Goal: Information Seeking & Learning: Check status

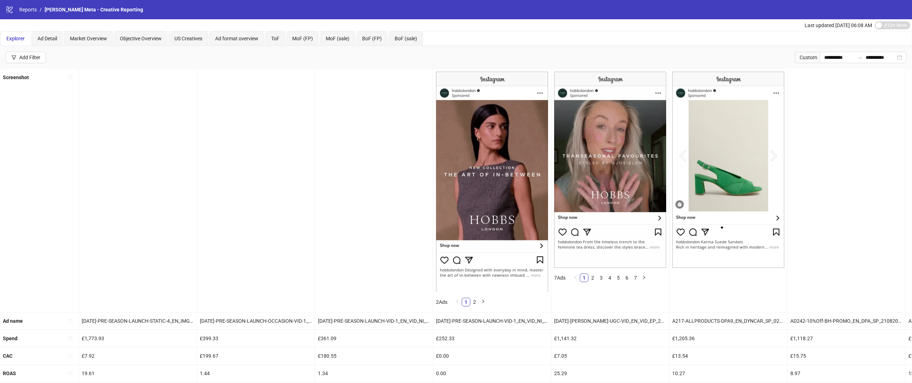
scroll to position [0, 444]
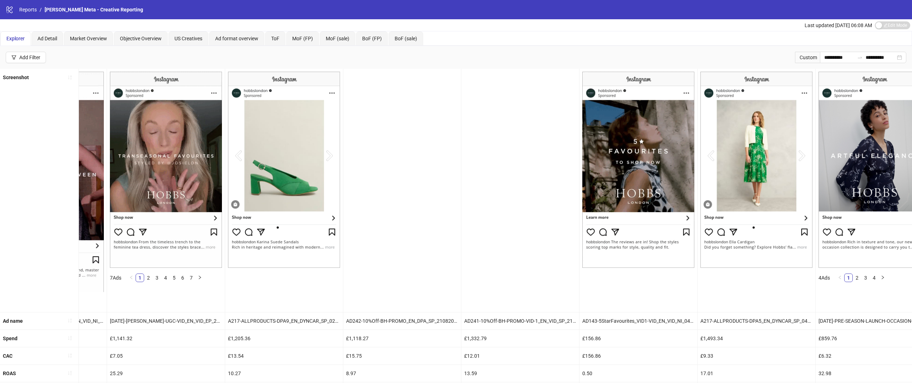
click at [36, 4] on div "logo/logo-mobile Reports / [PERSON_NAME] Meta - Creative Reporting" at bounding box center [456, 9] width 912 height 19
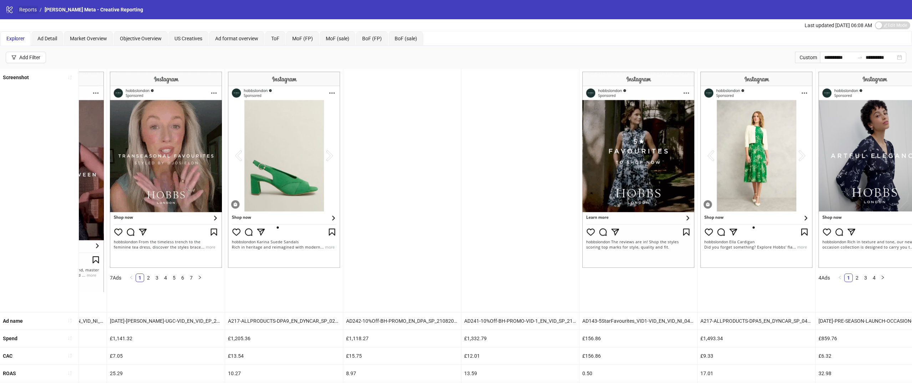
click at [31, 12] on link "Reports" at bounding box center [28, 10] width 20 height 8
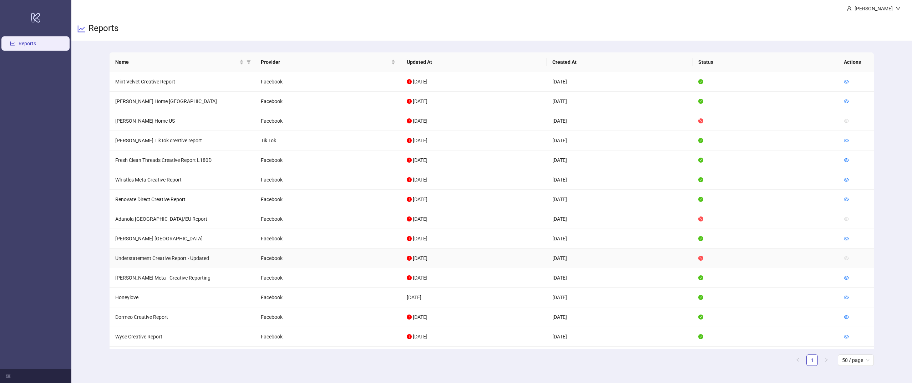
scroll to position [84, 0]
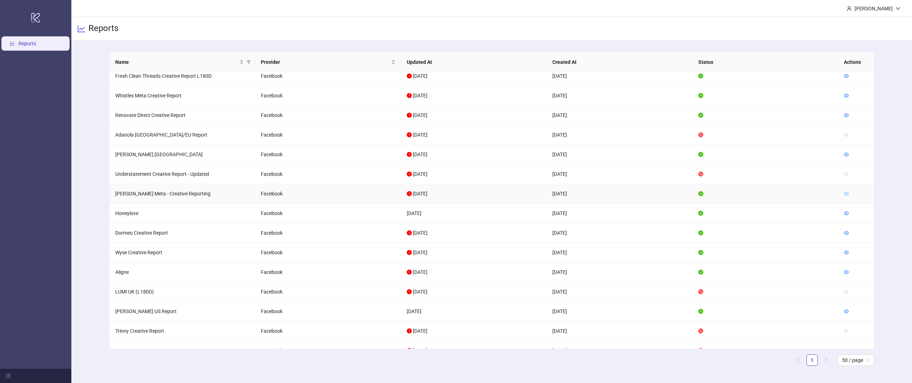
click at [843, 192] on icon "eye" at bounding box center [845, 193] width 5 height 5
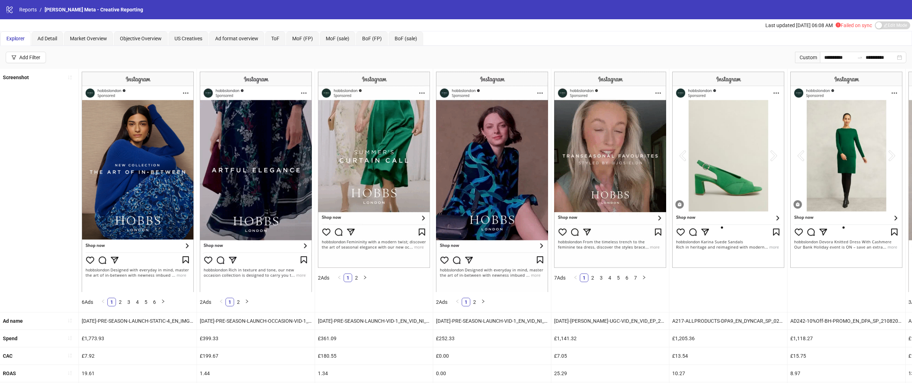
click at [792, 57] on div "**********" at bounding box center [849, 57] width 114 height 11
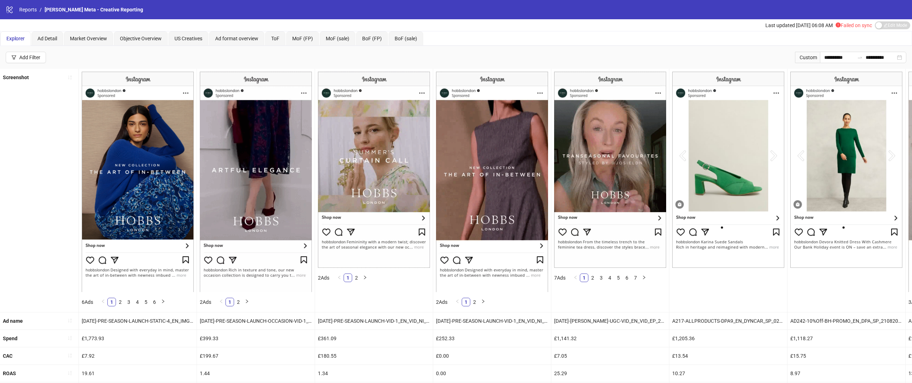
click at [801, 58] on div "Custom" at bounding box center [807, 57] width 25 height 11
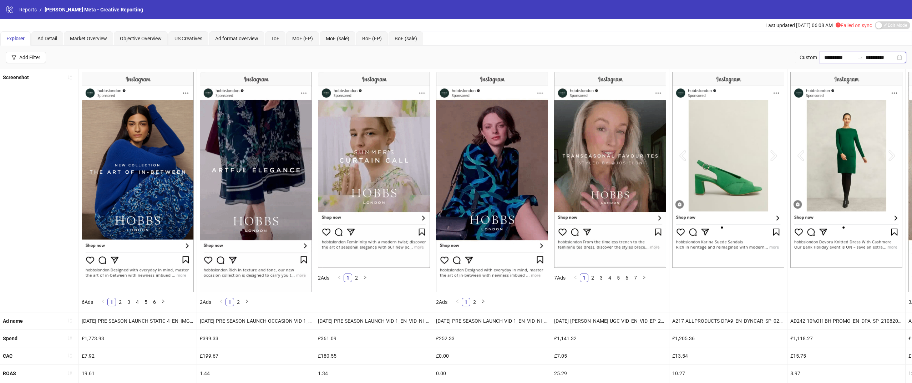
click at [843, 58] on input "**********" at bounding box center [839, 57] width 30 height 8
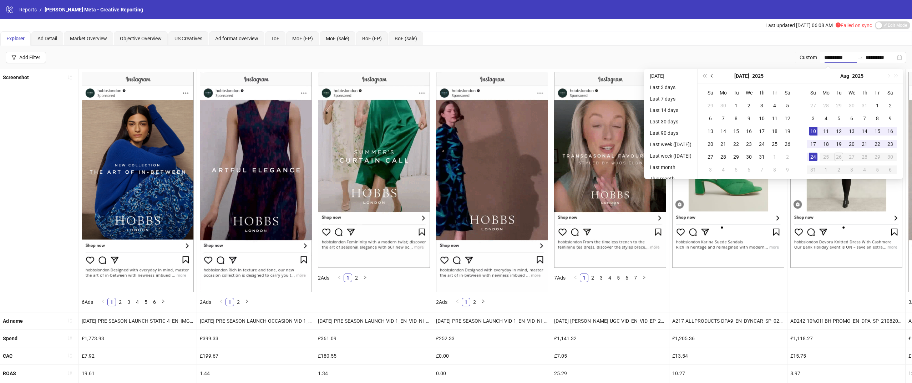
click at [714, 76] on span "Previous month (PageUp)" at bounding box center [712, 76] width 4 height 4
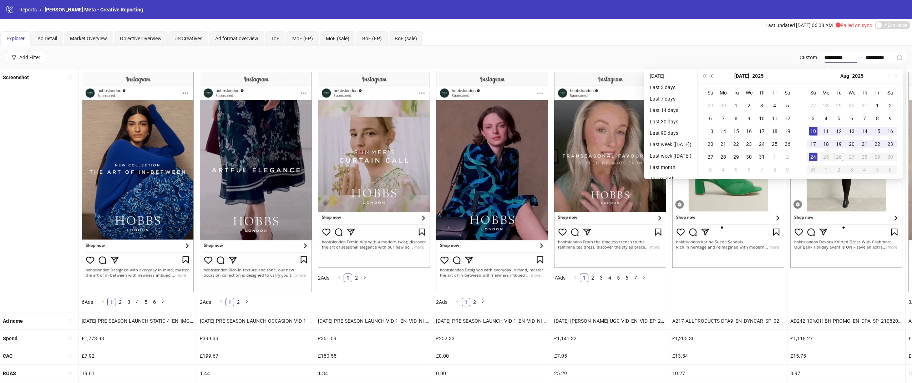
click at [714, 76] on span "Previous month (PageUp)" at bounding box center [712, 76] width 4 height 4
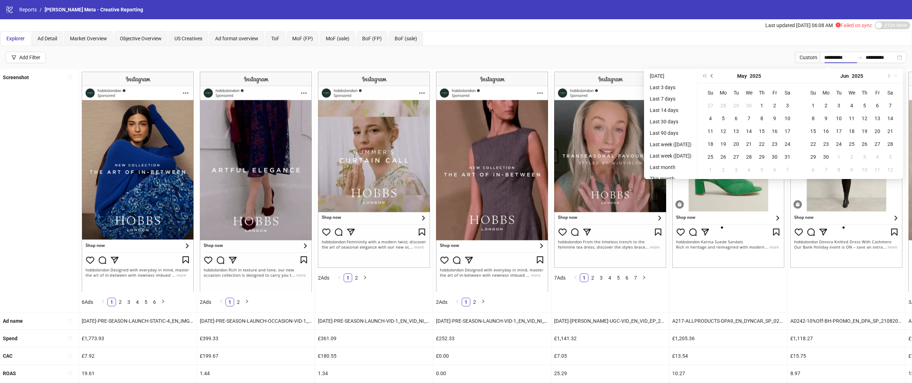
click at [714, 76] on span "Previous month (PageUp)" at bounding box center [712, 76] width 4 height 4
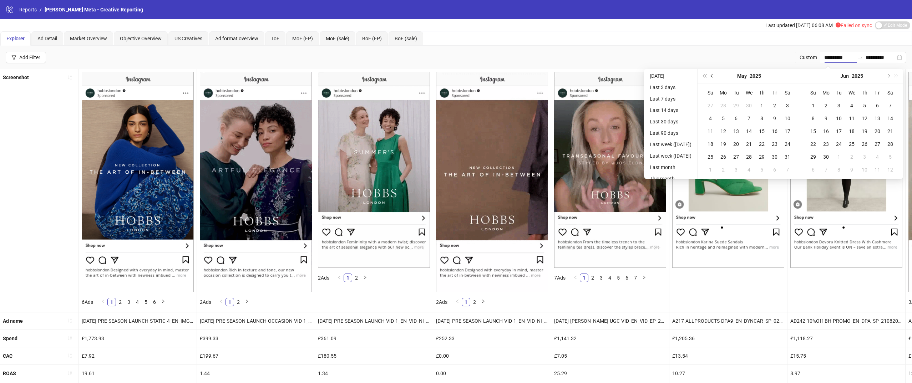
click at [714, 76] on span "Previous month (PageUp)" at bounding box center [712, 76] width 4 height 4
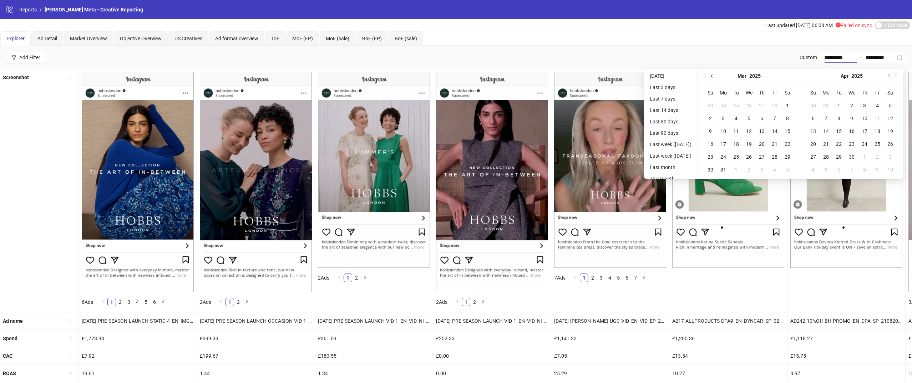
click at [714, 76] on span "Previous month (PageUp)" at bounding box center [712, 76] width 4 height 4
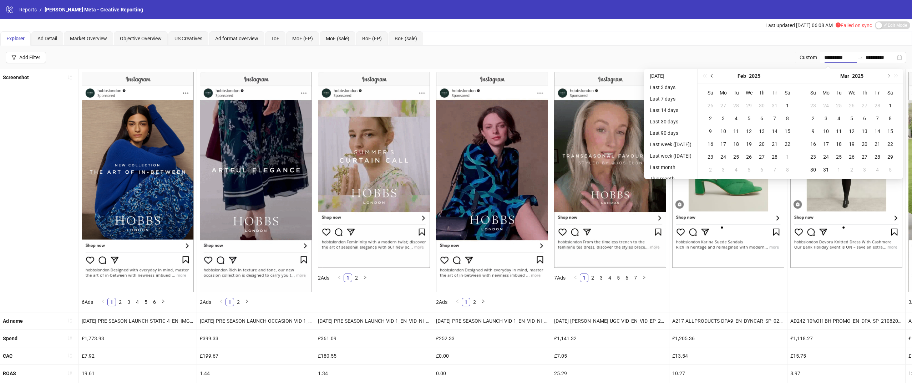
click at [714, 76] on span "Previous month (PageUp)" at bounding box center [712, 76] width 4 height 4
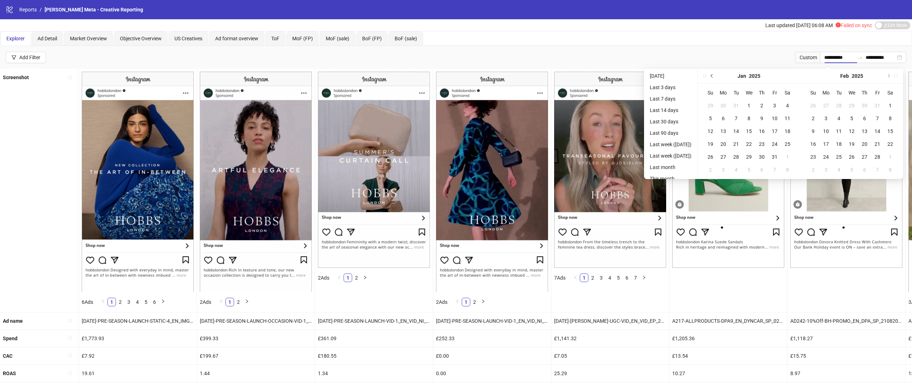
click at [714, 76] on span "Previous month (PageUp)" at bounding box center [712, 76] width 4 height 4
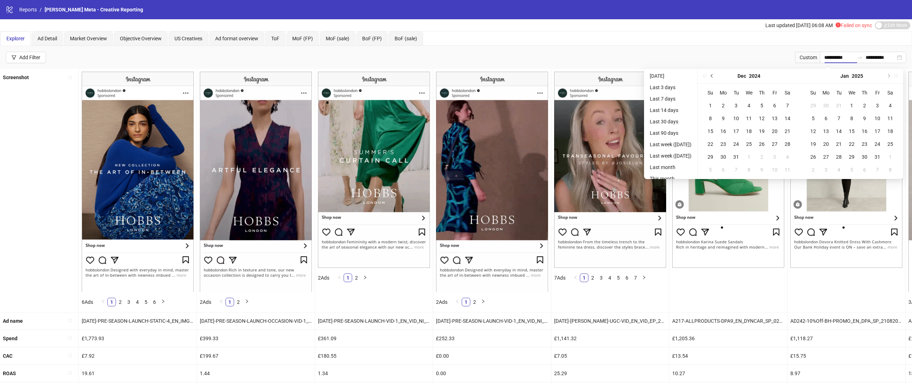
click at [714, 76] on span "Previous month (PageUp)" at bounding box center [712, 76] width 4 height 4
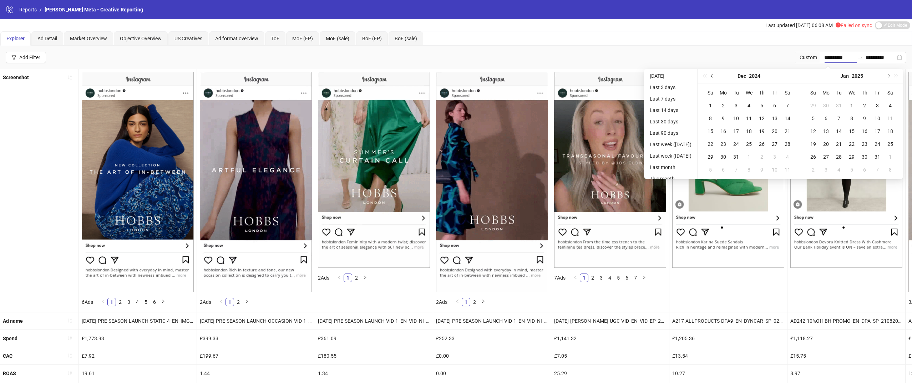
click at [714, 76] on span "Previous month (PageUp)" at bounding box center [712, 76] width 4 height 4
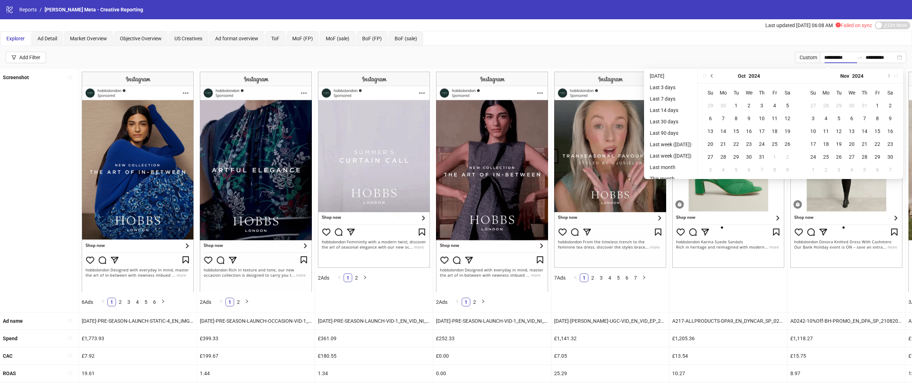
click at [714, 76] on span "Previous month (PageUp)" at bounding box center [712, 76] width 4 height 4
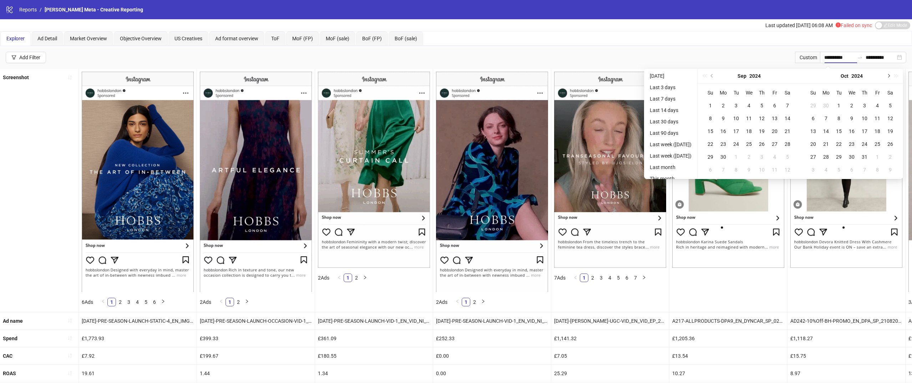
click at [889, 76] on span "Next month (PageDown)" at bounding box center [888, 76] width 4 height 4
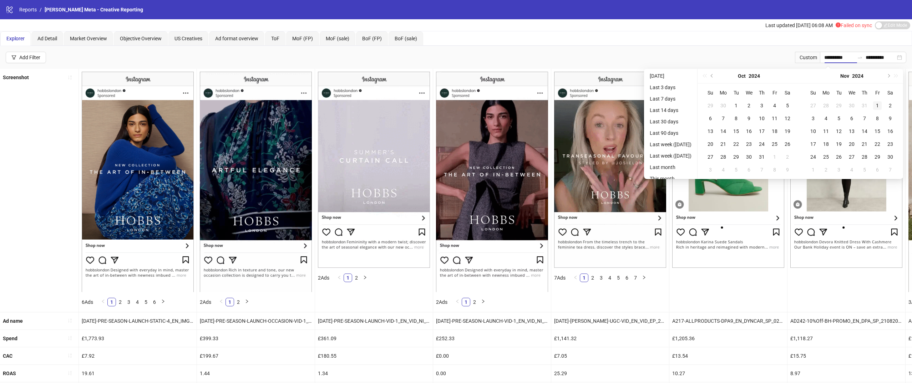
type input "**********"
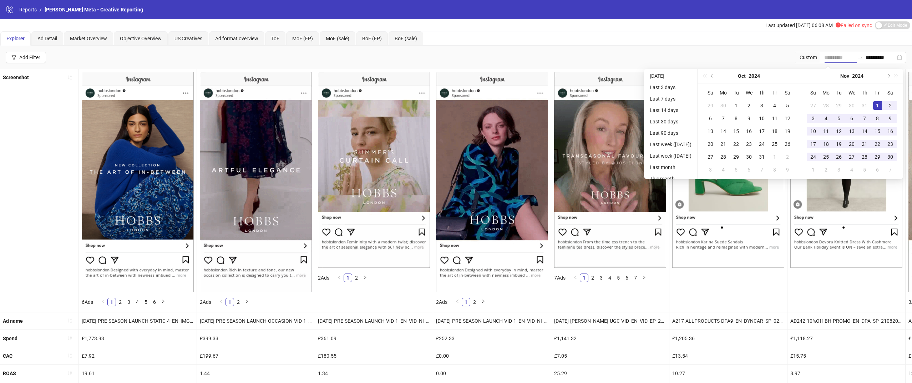
click at [876, 106] on div "1" at bounding box center [877, 105] width 9 height 9
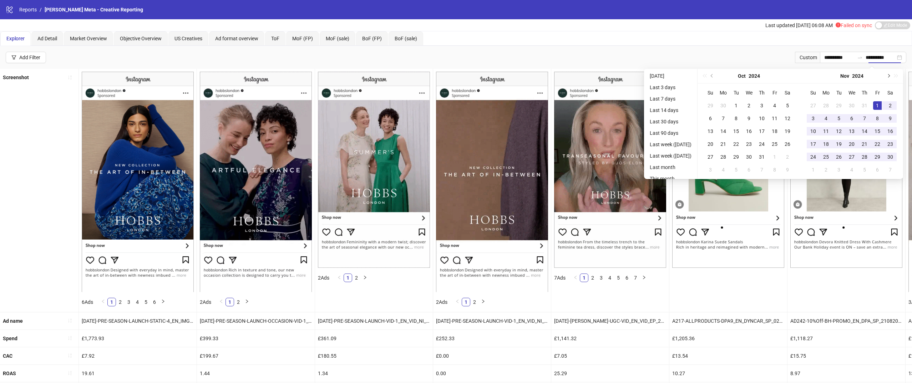
click at [889, 74] on span "Next month (PageDown)" at bounding box center [888, 76] width 4 height 4
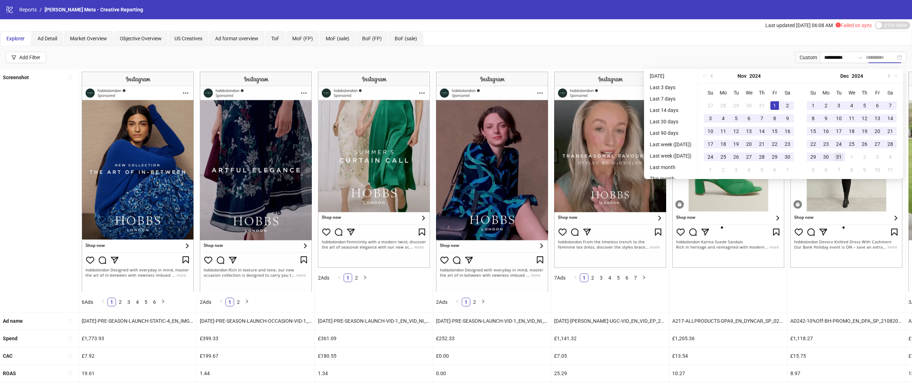
type input "**********"
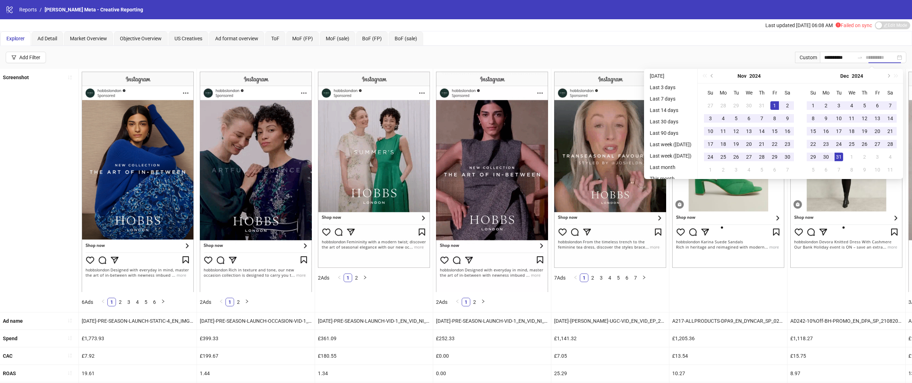
click at [841, 153] on div "31" at bounding box center [838, 157] width 9 height 9
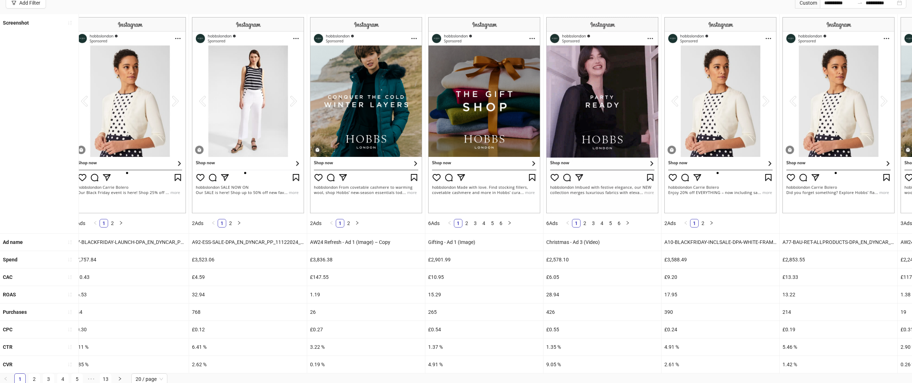
scroll to position [57, 0]
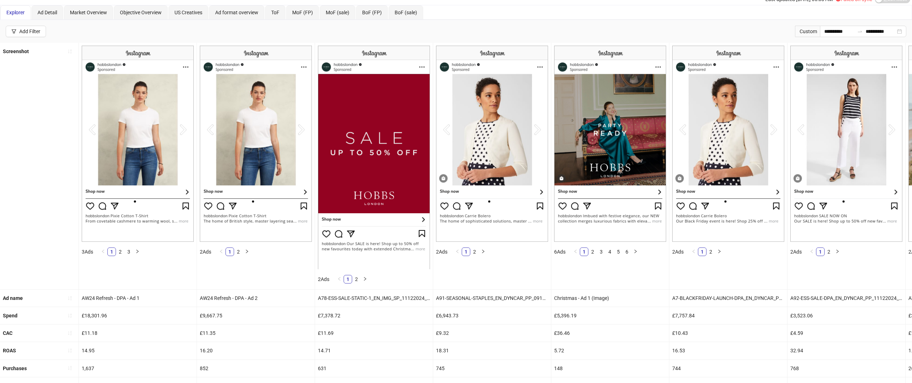
scroll to position [26, 0]
click at [594, 249] on link "2" at bounding box center [592, 252] width 8 height 8
click at [604, 252] on link "3" at bounding box center [601, 252] width 8 height 8
click at [612, 252] on link "4" at bounding box center [610, 252] width 8 height 8
click at [621, 252] on link "5" at bounding box center [618, 252] width 8 height 8
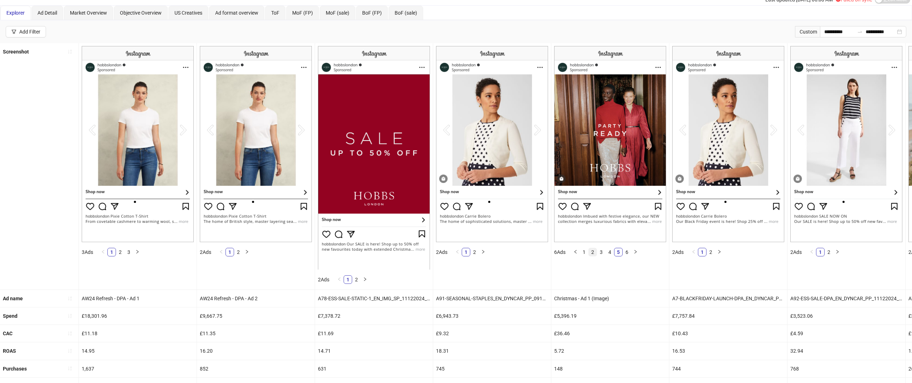
click at [596, 251] on link "2" at bounding box center [592, 252] width 8 height 8
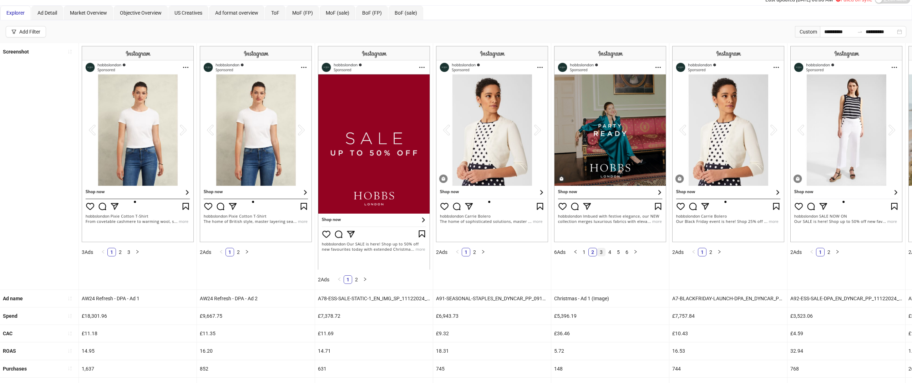
click at [603, 251] on link "3" at bounding box center [601, 252] width 8 height 8
click at [613, 251] on link "4" at bounding box center [610, 252] width 8 height 8
click at [620, 251] on link "5" at bounding box center [618, 252] width 8 height 8
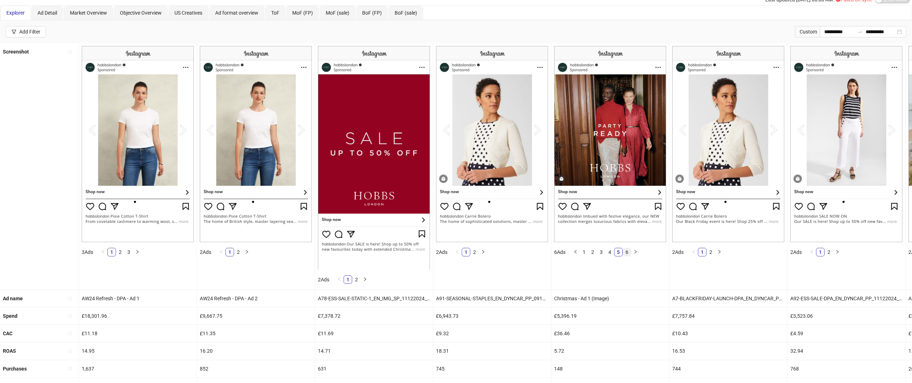
click at [629, 251] on link "6" at bounding box center [627, 252] width 8 height 8
click at [583, 251] on link "1" at bounding box center [584, 252] width 8 height 8
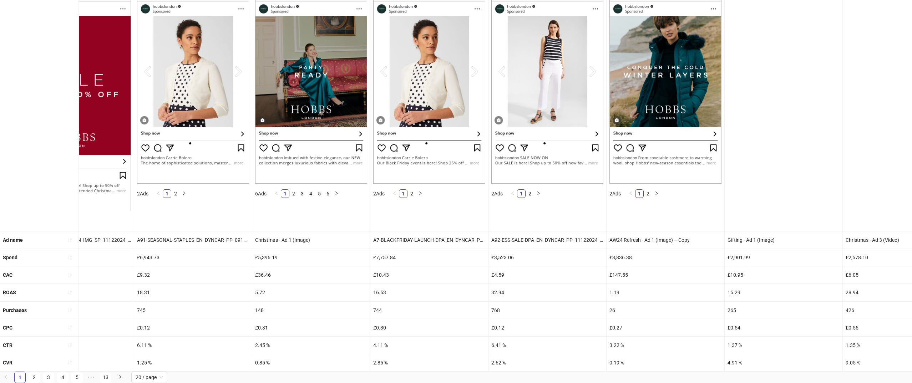
scroll to position [0, 0]
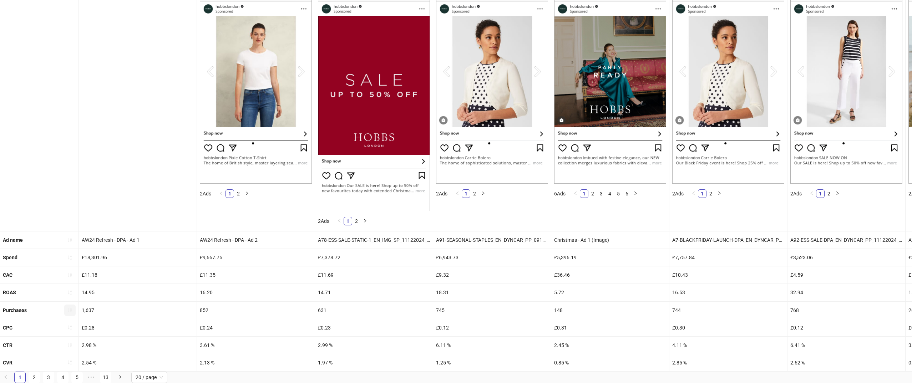
click at [72, 309] on icon "sort-ascending" at bounding box center [69, 309] width 5 height 5
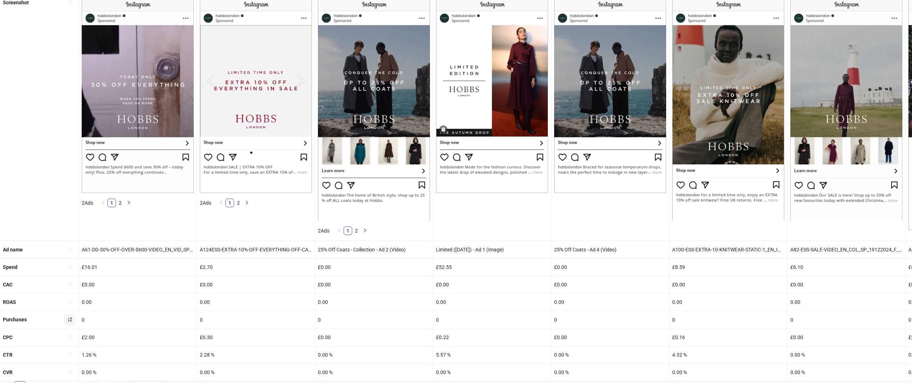
scroll to position [86, 0]
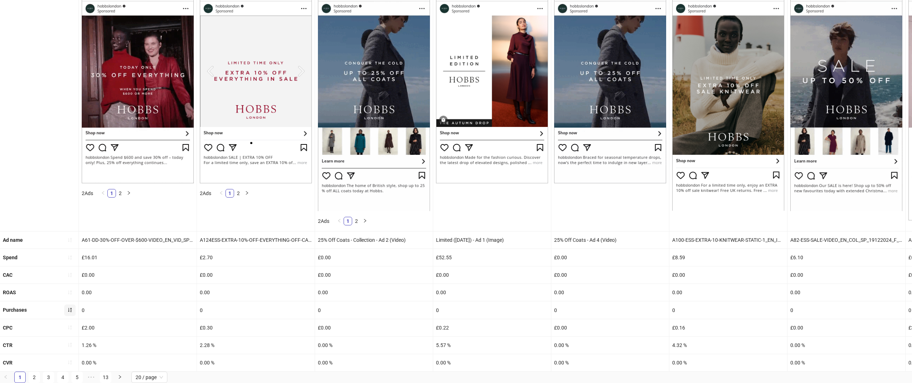
click at [70, 309] on icon "sort-ascending" at bounding box center [69, 309] width 5 height 5
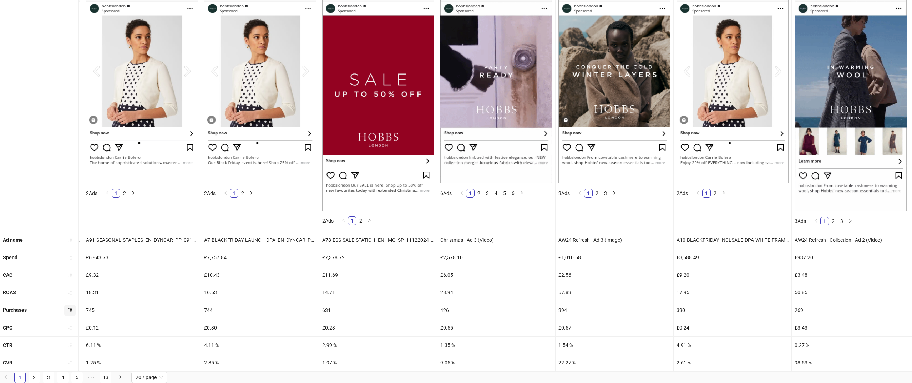
click at [336, 252] on div "£7,378.72" at bounding box center [378, 257] width 118 height 17
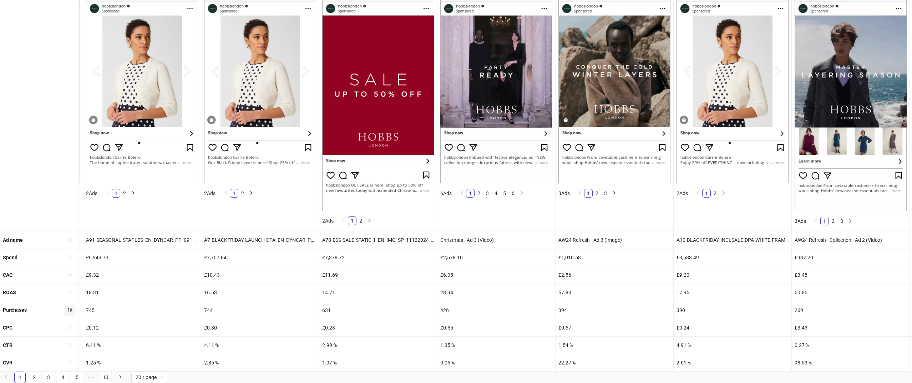
click at [334, 255] on div "£7,378.72" at bounding box center [378, 257] width 118 height 17
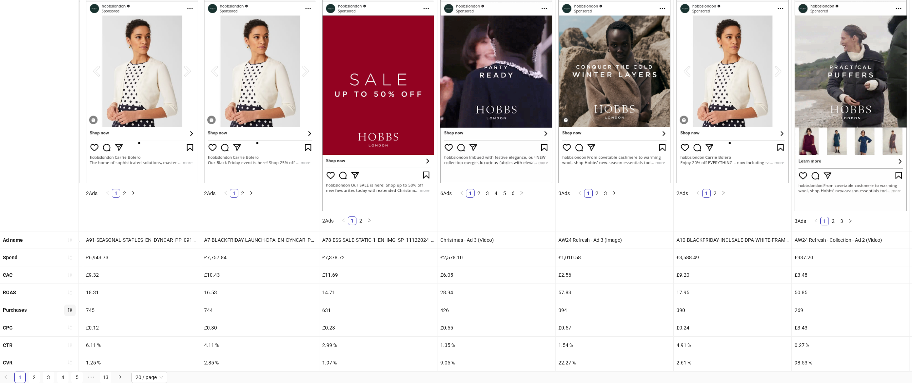
click at [334, 255] on div "£7,378.72" at bounding box center [378, 257] width 118 height 17
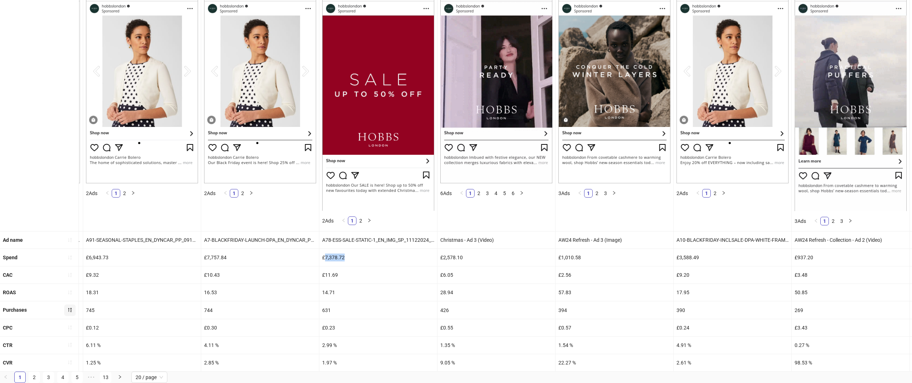
click at [334, 255] on div "£7,378.72" at bounding box center [378, 257] width 118 height 17
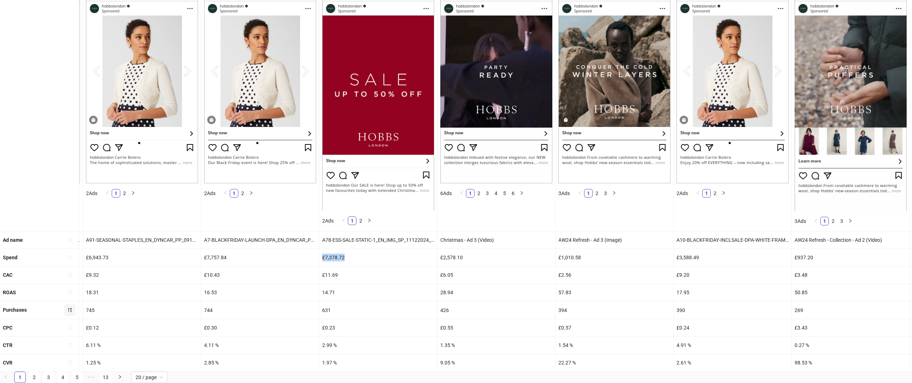
copy div "£7,378.72"
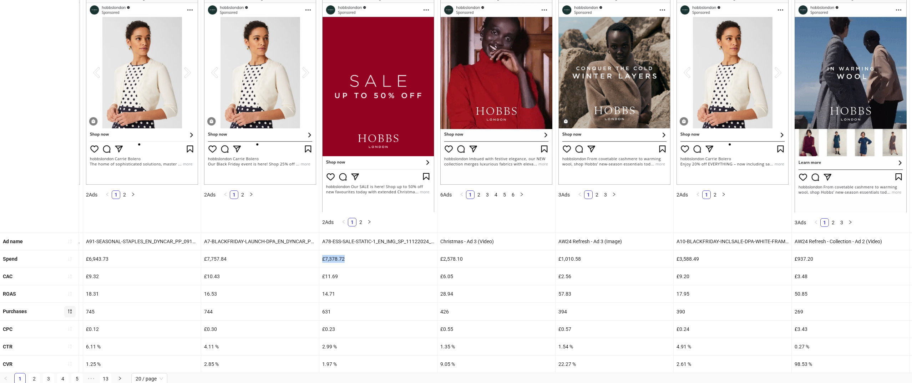
scroll to position [0, 350]
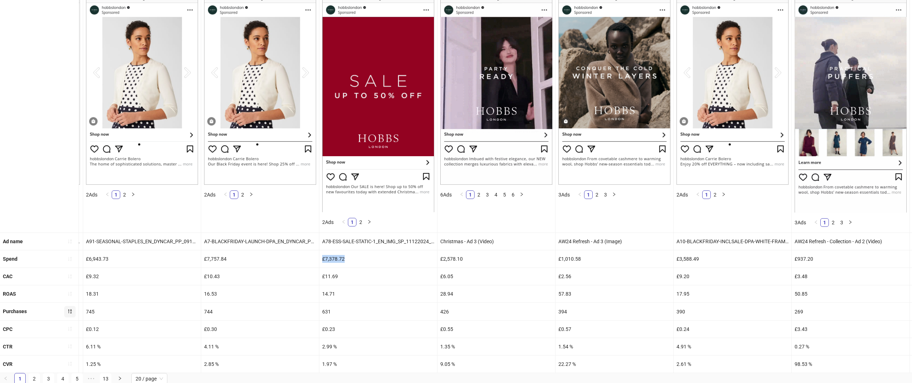
copy div "£7,378.72"
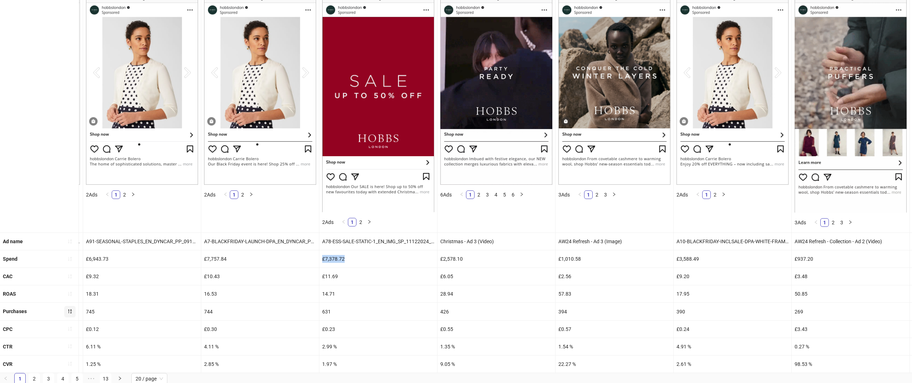
scroll to position [86, 0]
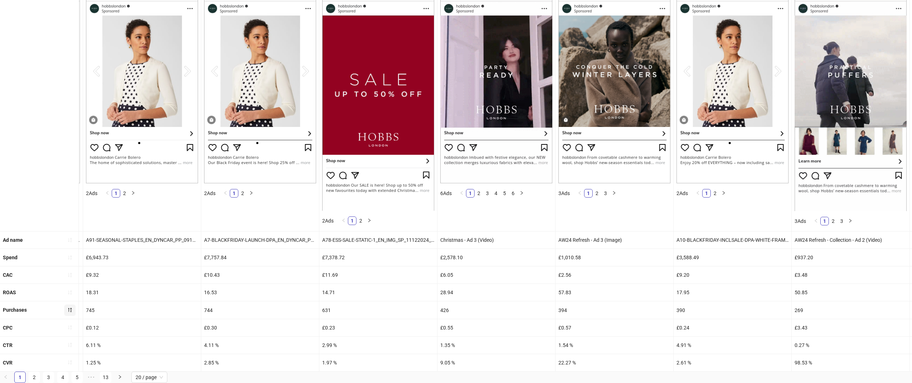
click at [328, 309] on div "631" at bounding box center [378, 309] width 118 height 17
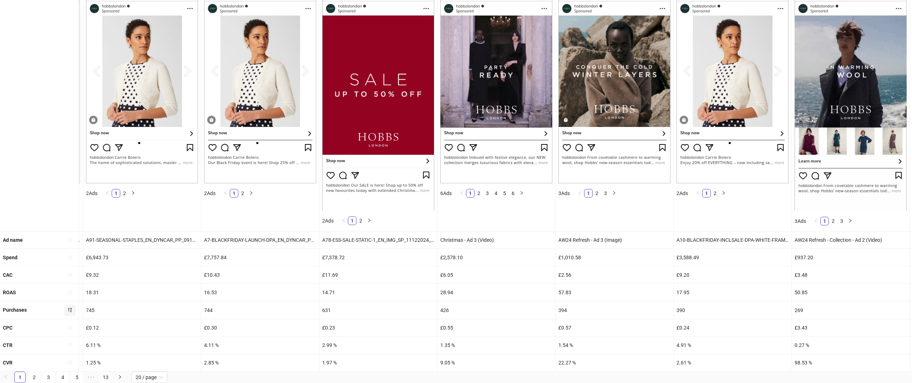
click at [328, 309] on div "631" at bounding box center [378, 309] width 118 height 17
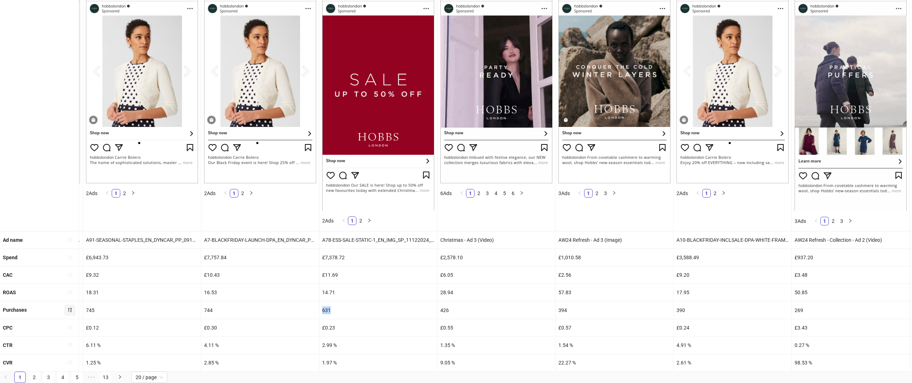
copy div "631"
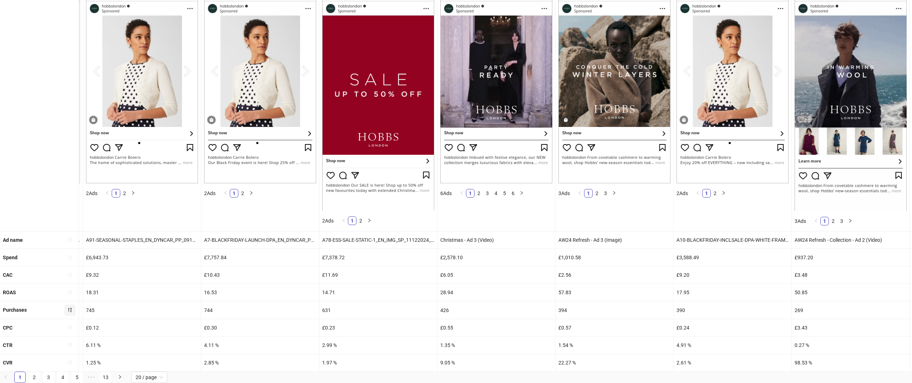
click at [337, 292] on div "14.71" at bounding box center [378, 292] width 118 height 17
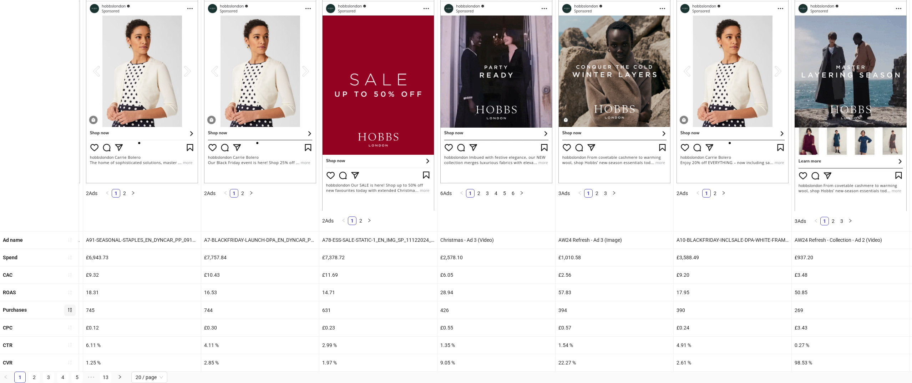
click at [326, 292] on div "14.71" at bounding box center [378, 292] width 118 height 17
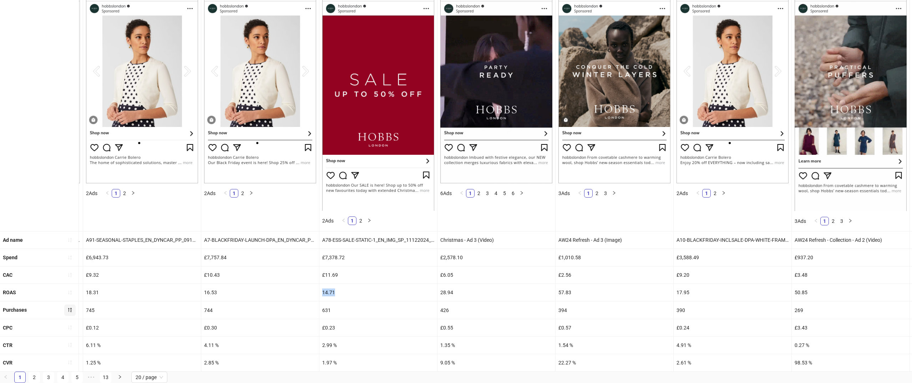
click at [326, 292] on div "14.71" at bounding box center [378, 292] width 118 height 17
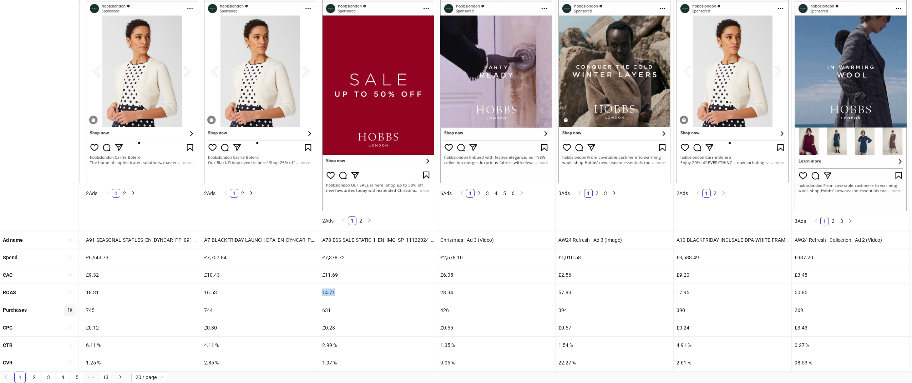
click at [326, 292] on div "14.71" at bounding box center [378, 292] width 118 height 17
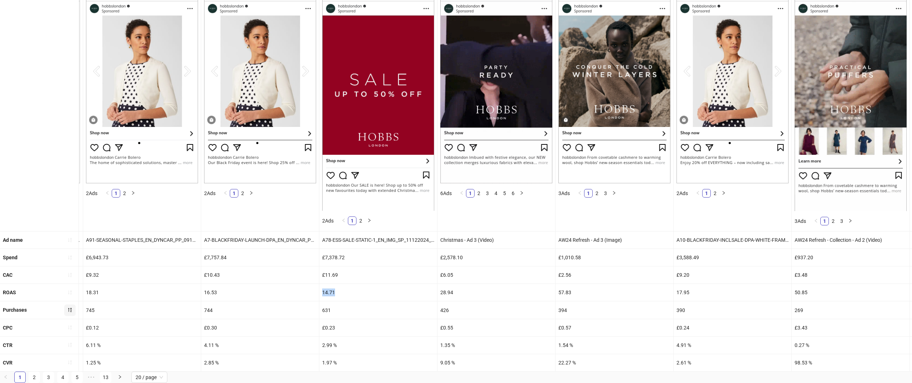
copy div "14.71"
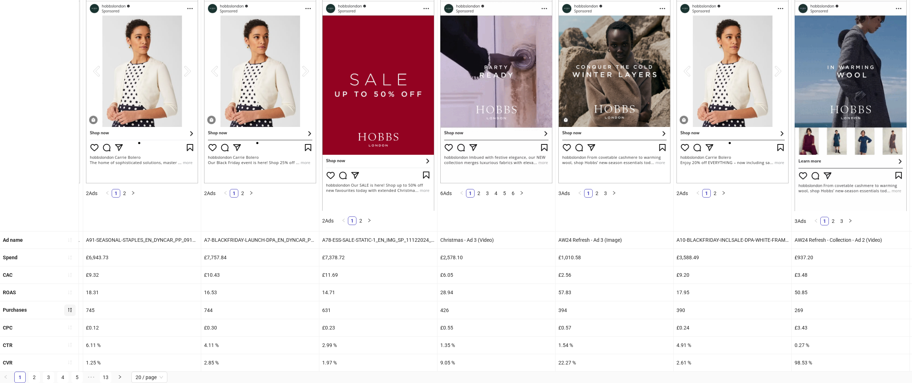
click at [444, 258] on div "£2,578.10" at bounding box center [496, 257] width 118 height 17
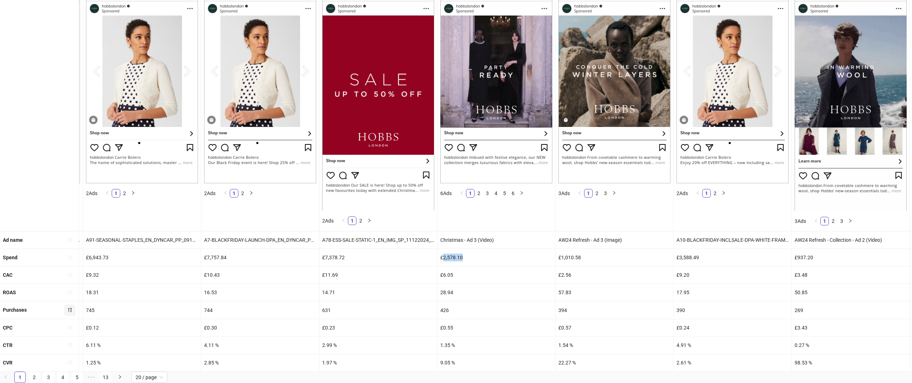
click at [444, 258] on div "£2,578.10" at bounding box center [496, 257] width 118 height 17
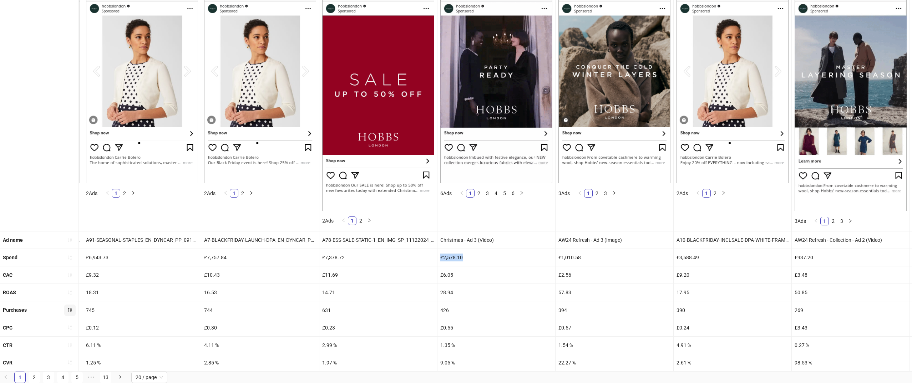
click at [444, 258] on div "£2,578.10" at bounding box center [496, 257] width 118 height 17
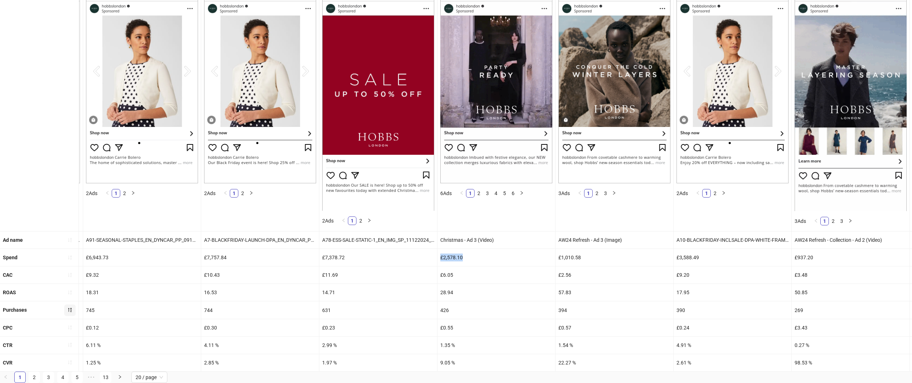
copy div "£2,578.10"
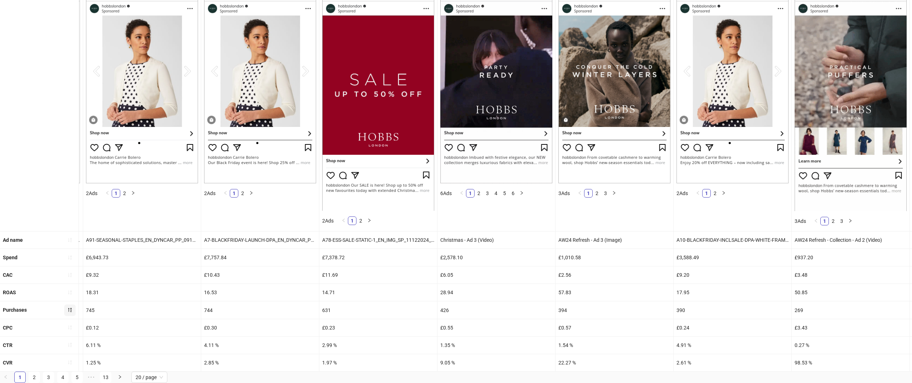
click at [447, 292] on div "28.94" at bounding box center [496, 292] width 118 height 17
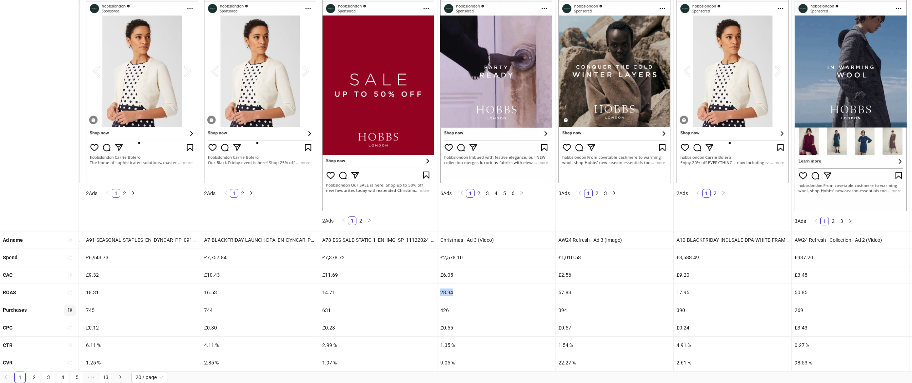
click at [447, 292] on div "28.94" at bounding box center [496, 292] width 118 height 17
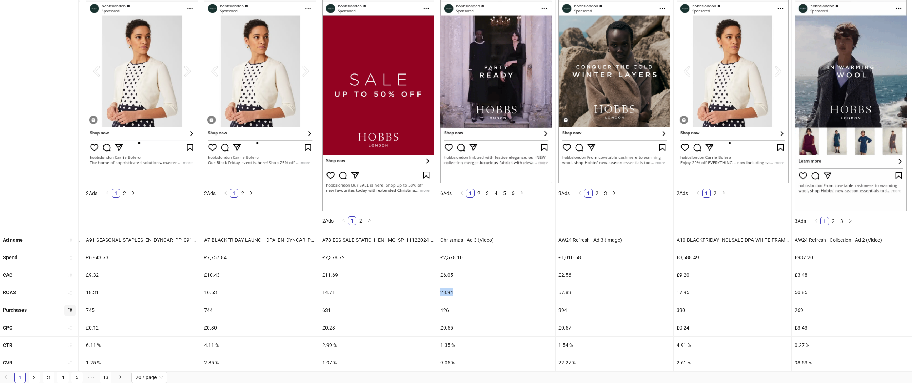
click at [447, 292] on div "28.94" at bounding box center [496, 292] width 118 height 17
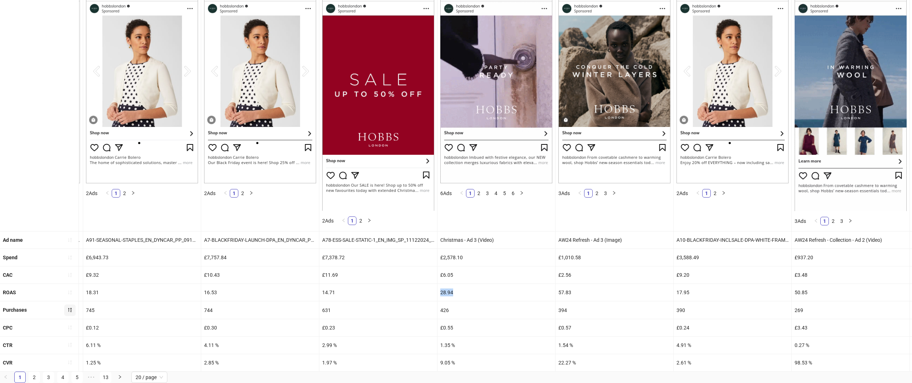
copy div "28.94"
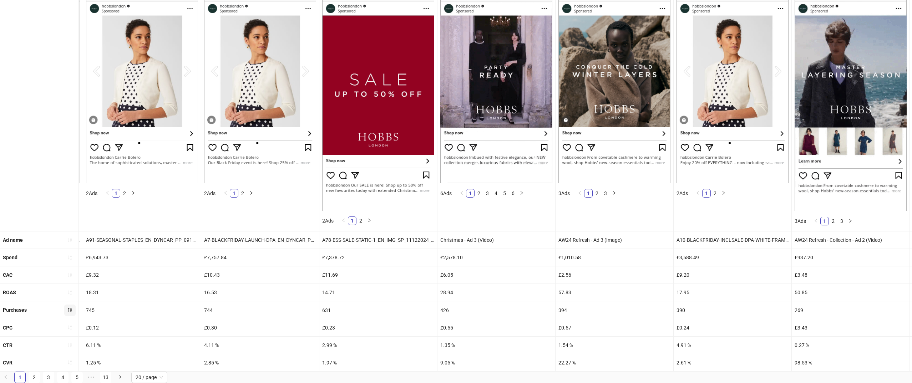
click at [447, 311] on div "426" at bounding box center [496, 309] width 118 height 17
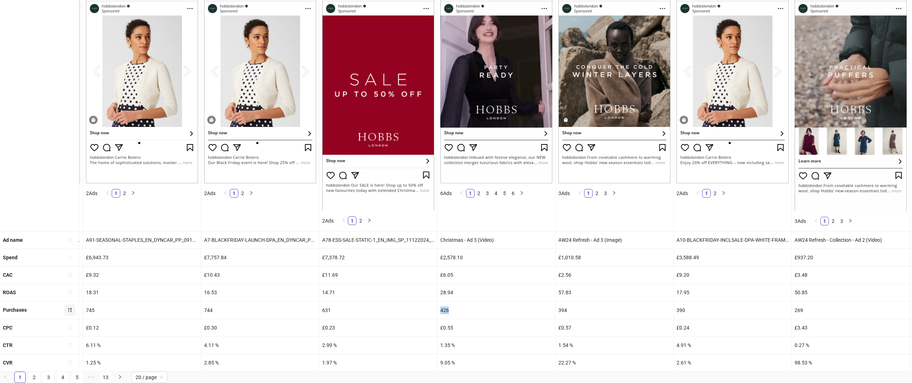
click at [447, 311] on div "426" at bounding box center [496, 309] width 118 height 17
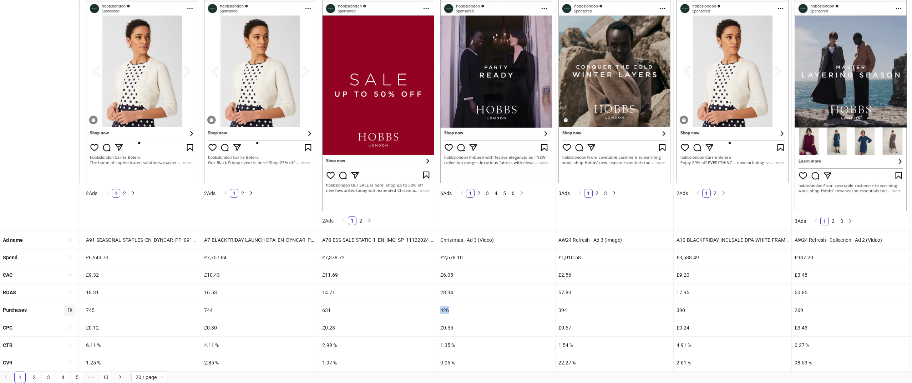
copy div "426"
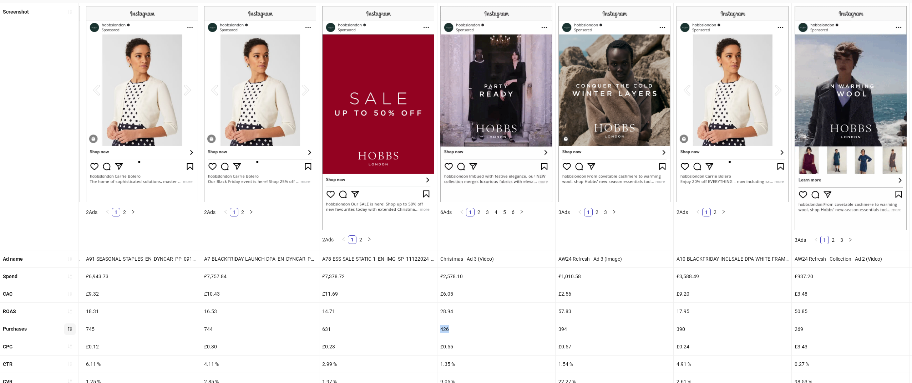
scroll to position [66, 0]
click at [70, 277] on icon "sort-ascending" at bounding box center [69, 276] width 5 height 5
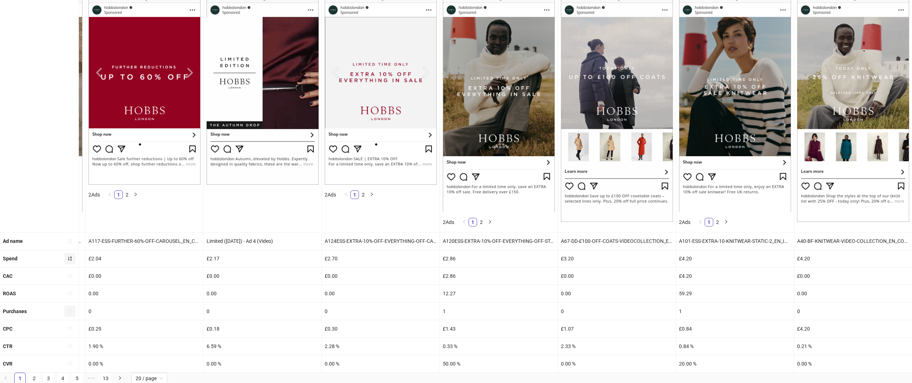
scroll to position [85, 0]
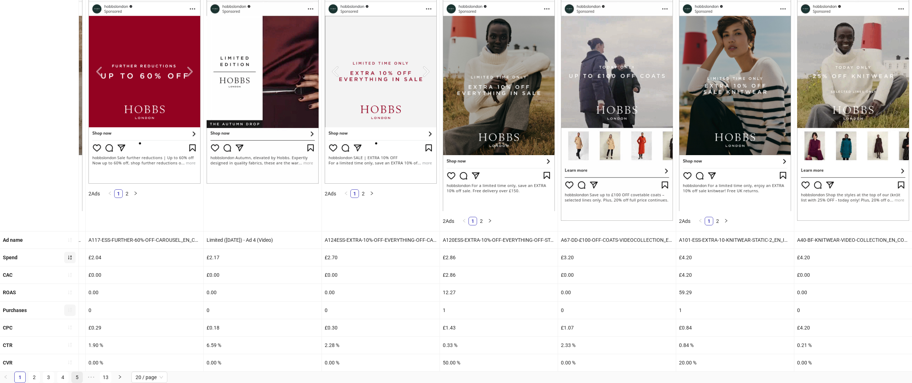
click at [78, 376] on link "5" at bounding box center [77, 377] width 11 height 11
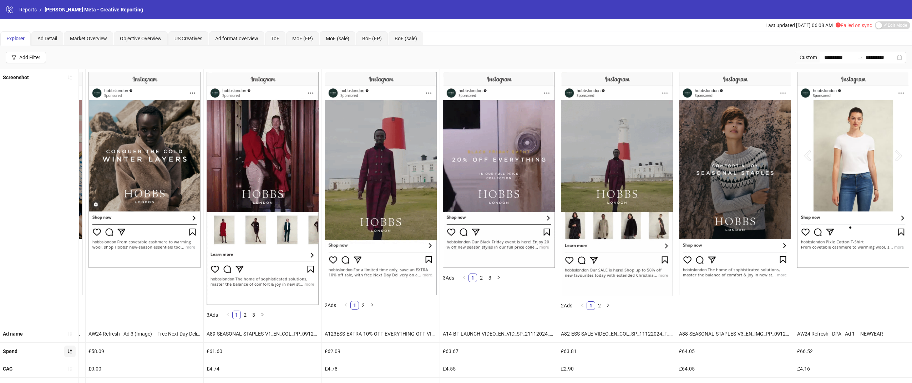
scroll to position [95, 0]
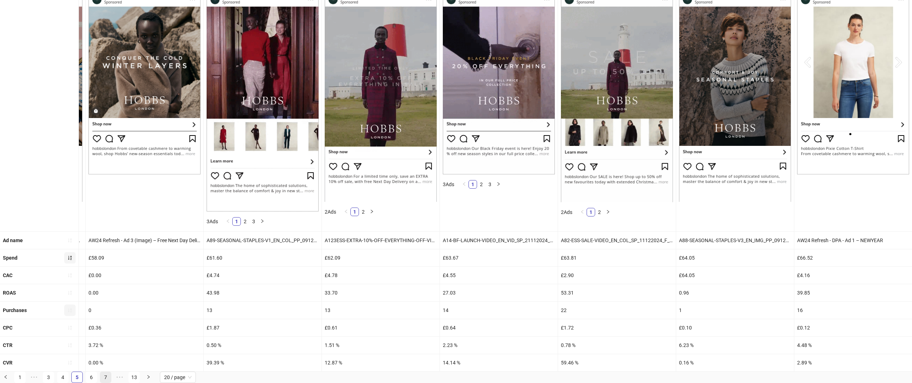
click at [108, 376] on link "7" at bounding box center [105, 377] width 11 height 11
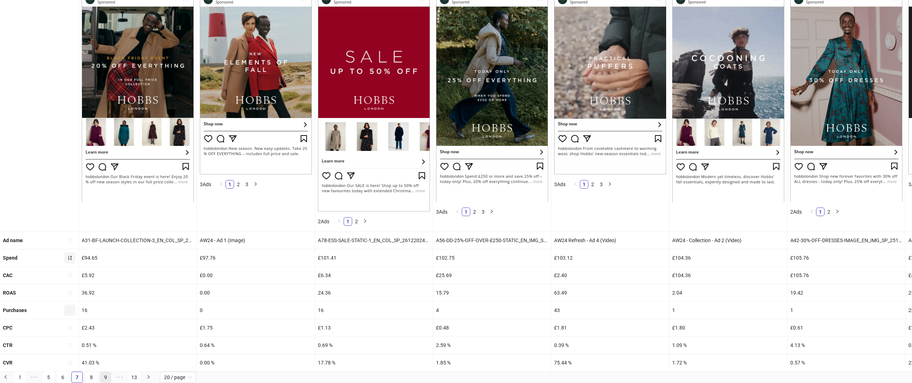
click at [102, 377] on link "9" at bounding box center [105, 377] width 11 height 11
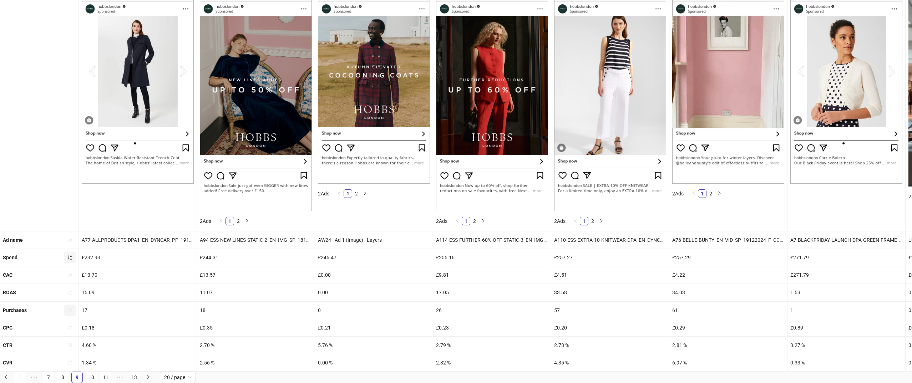
scroll to position [85, 0]
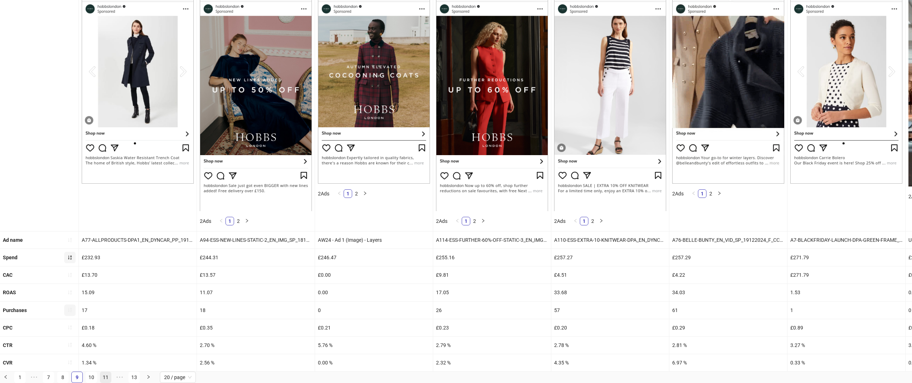
click at [107, 377] on link "11" at bounding box center [105, 377] width 11 height 11
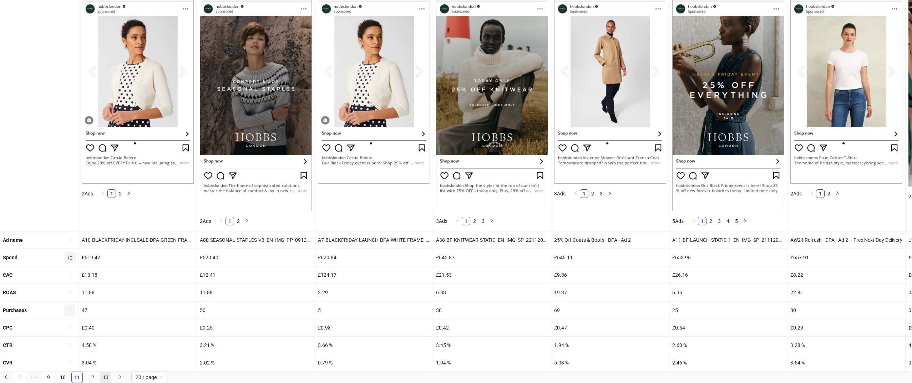
click at [103, 377] on link "13" at bounding box center [105, 377] width 11 height 11
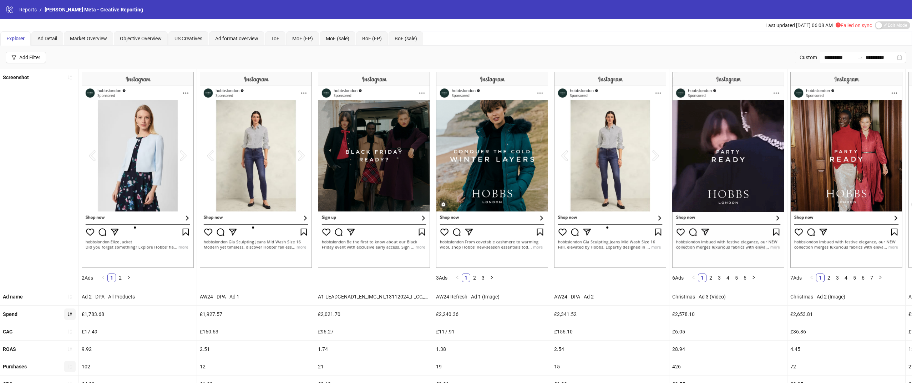
scroll to position [57, 0]
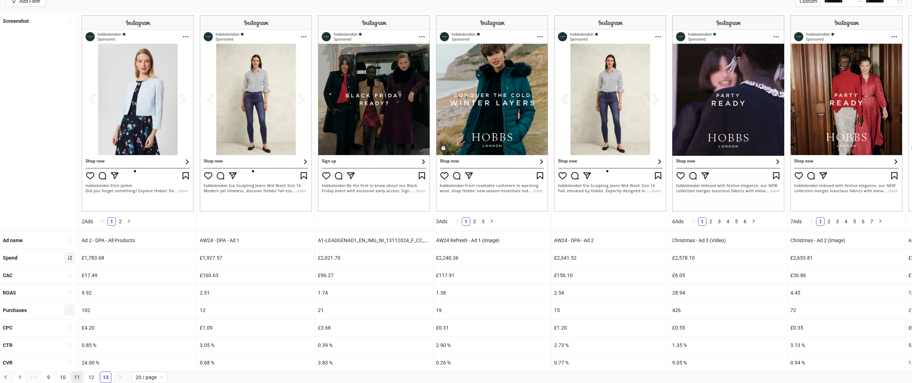
click at [75, 374] on link "11" at bounding box center [77, 377] width 11 height 11
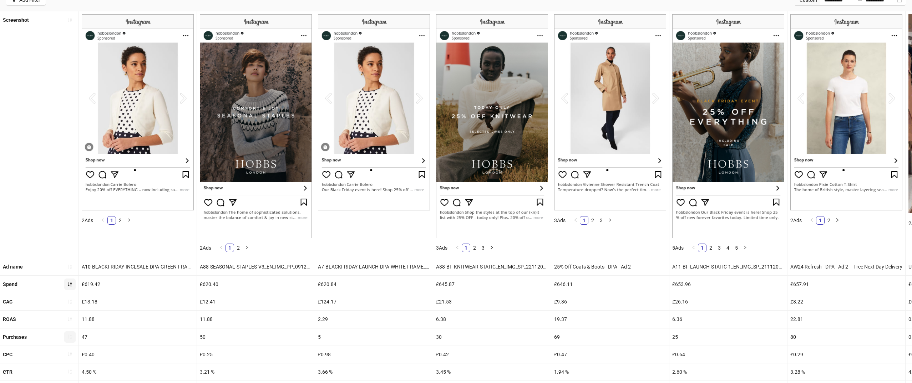
scroll to position [0, 0]
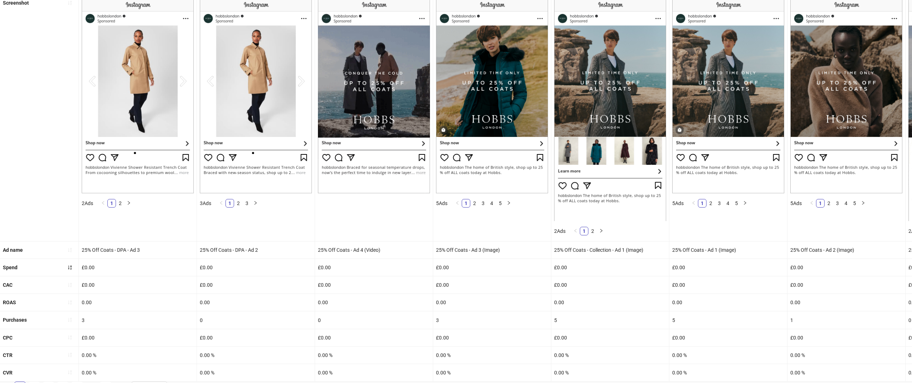
scroll to position [86, 0]
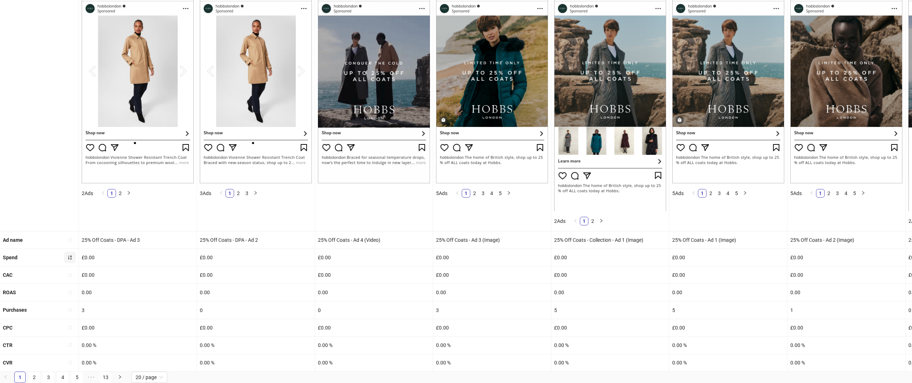
click at [65, 253] on button "button" at bounding box center [69, 257] width 11 height 11
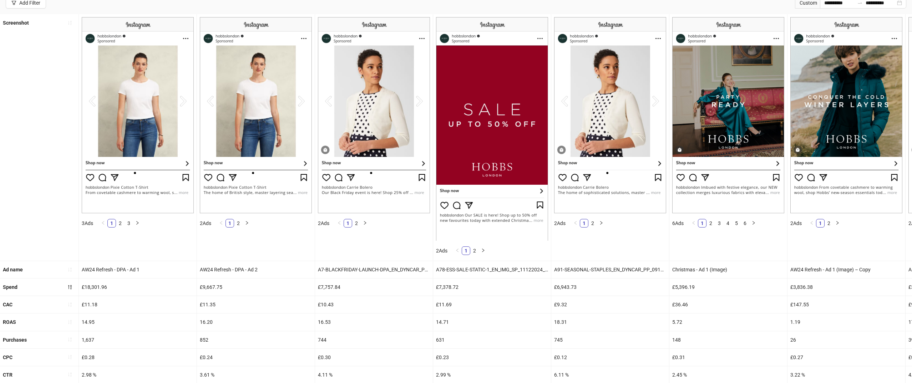
scroll to position [85, 0]
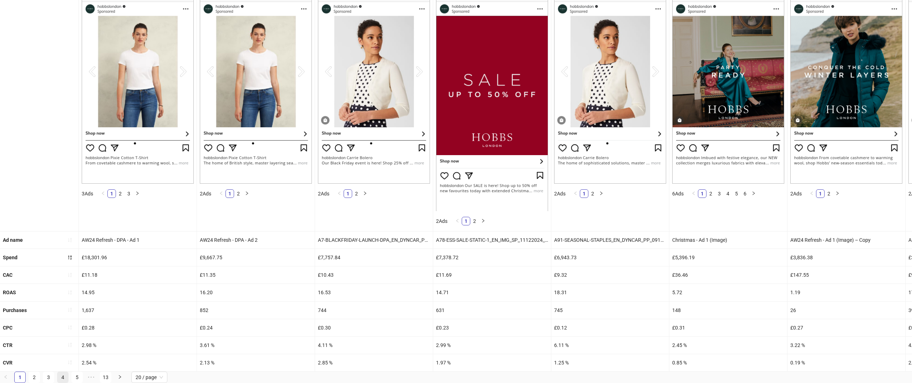
click at [65, 377] on link "4" at bounding box center [62, 377] width 11 height 11
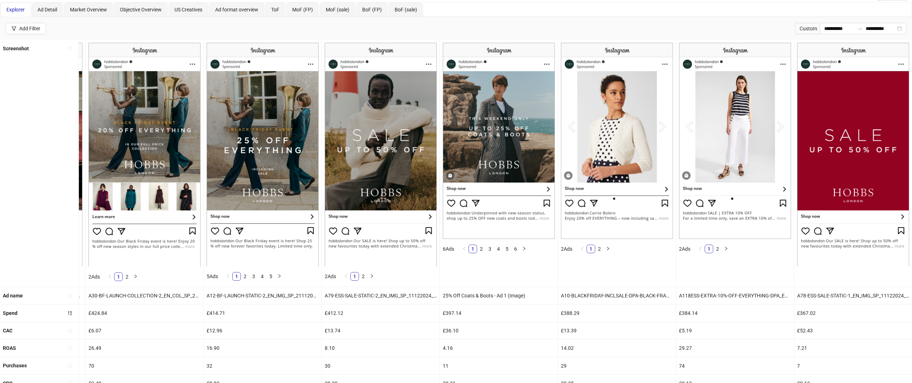
scroll to position [86, 0]
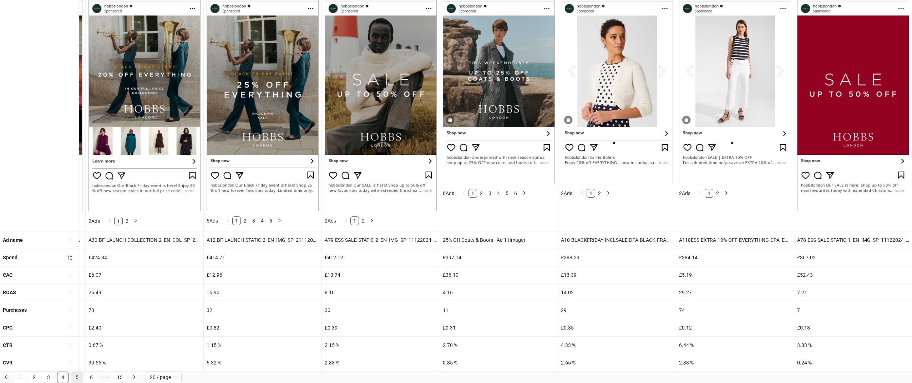
click at [73, 376] on link "5" at bounding box center [77, 377] width 11 height 11
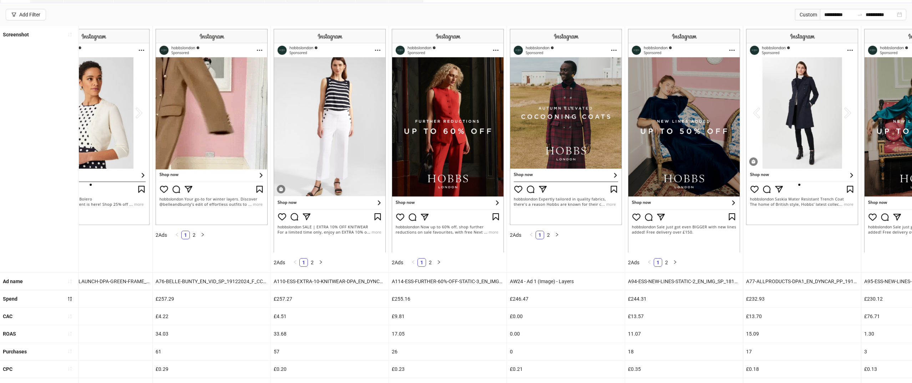
scroll to position [85, 0]
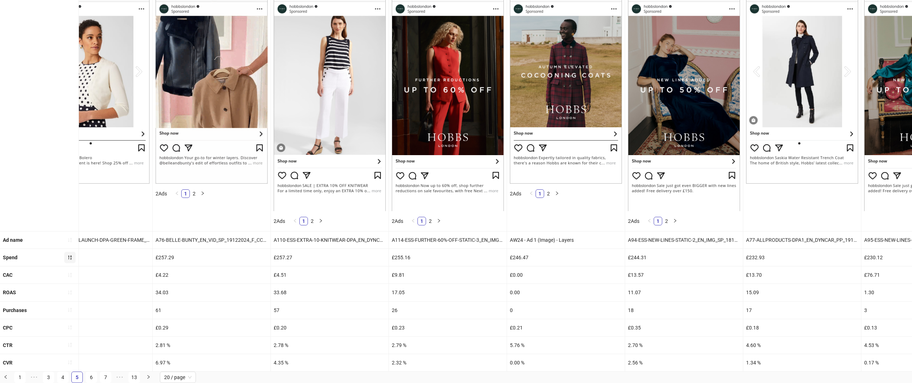
click at [66, 259] on button "button" at bounding box center [69, 257] width 11 height 11
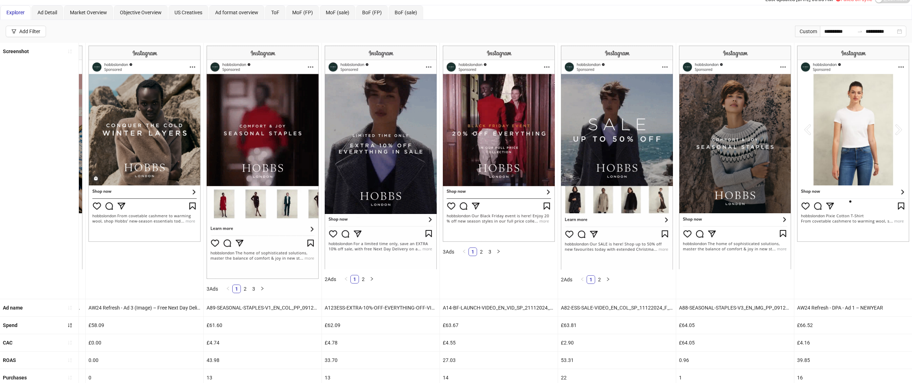
scroll to position [95, 0]
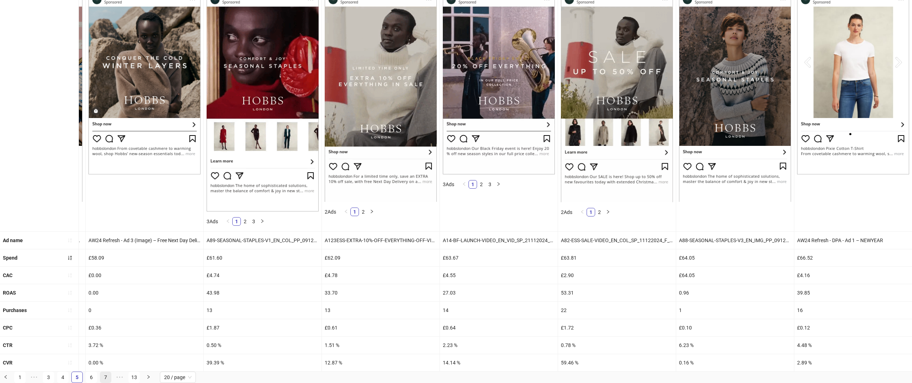
click at [106, 375] on link "7" at bounding box center [105, 377] width 11 height 11
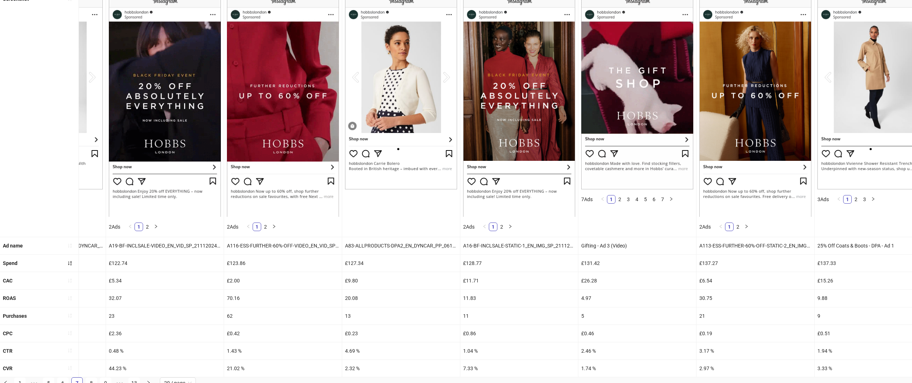
scroll to position [85, 0]
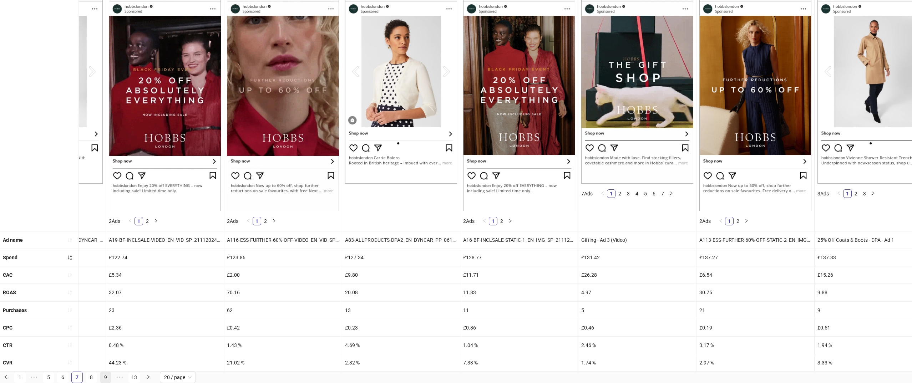
click at [105, 378] on link "9" at bounding box center [105, 377] width 11 height 11
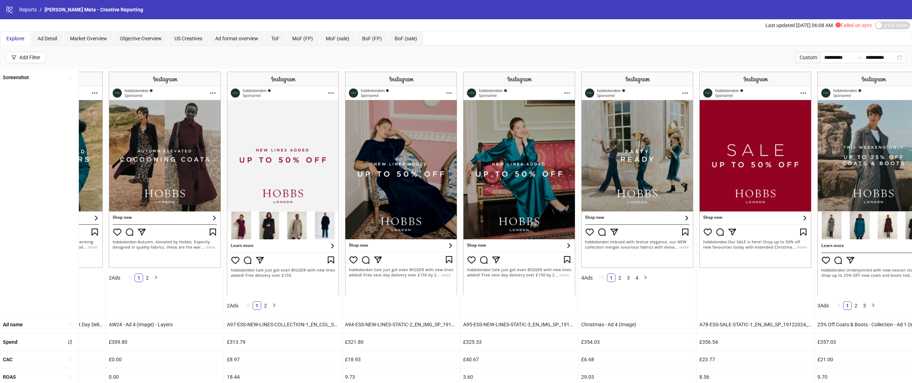
scroll to position [86, 0]
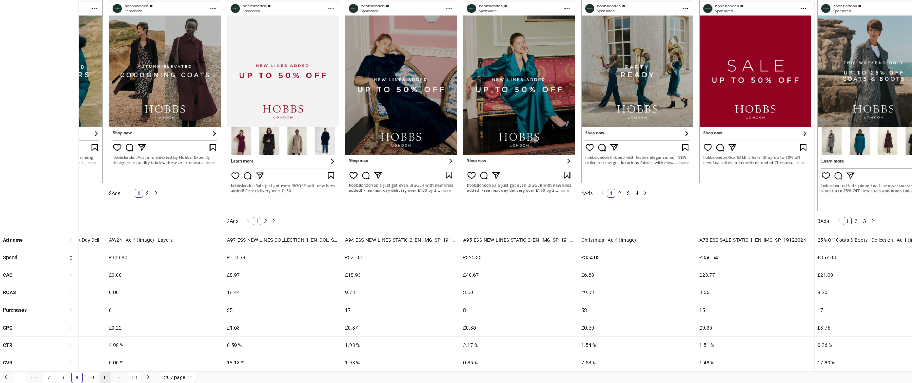
click at [105, 375] on link "11" at bounding box center [105, 377] width 11 height 11
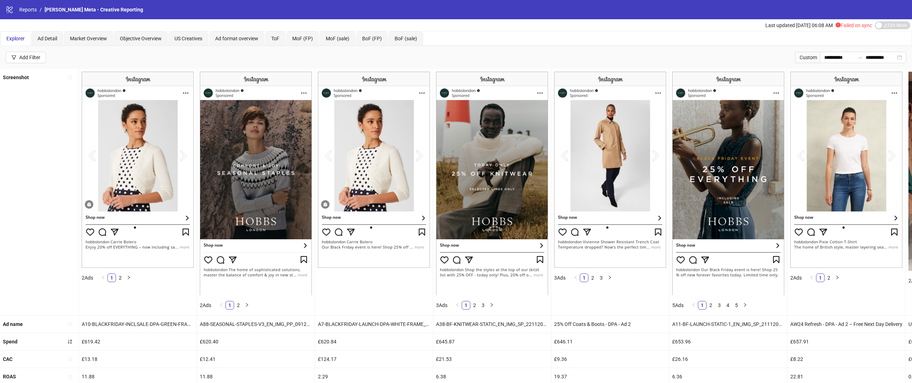
scroll to position [85, 0]
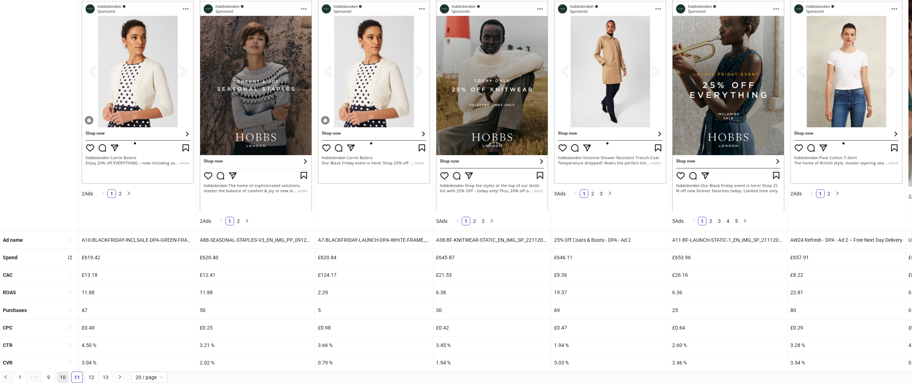
click at [62, 373] on link "10" at bounding box center [62, 377] width 11 height 11
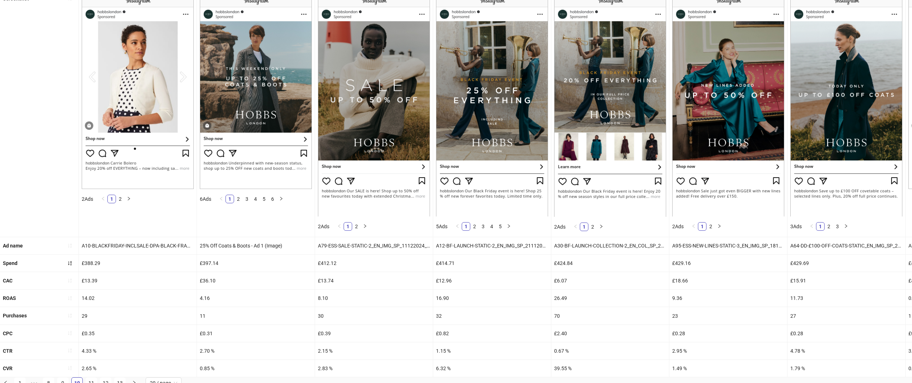
scroll to position [86, 0]
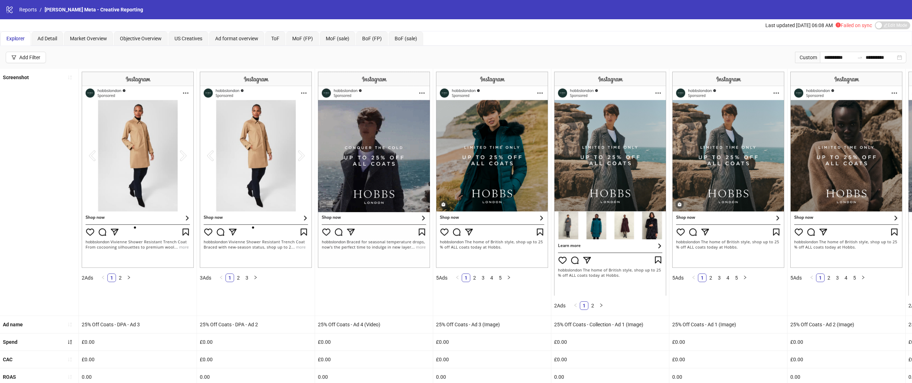
scroll to position [86, 0]
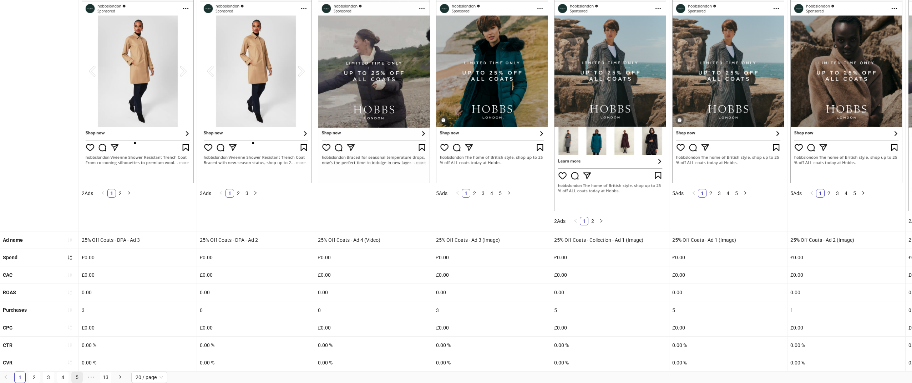
click at [73, 378] on link "5" at bounding box center [77, 377] width 11 height 11
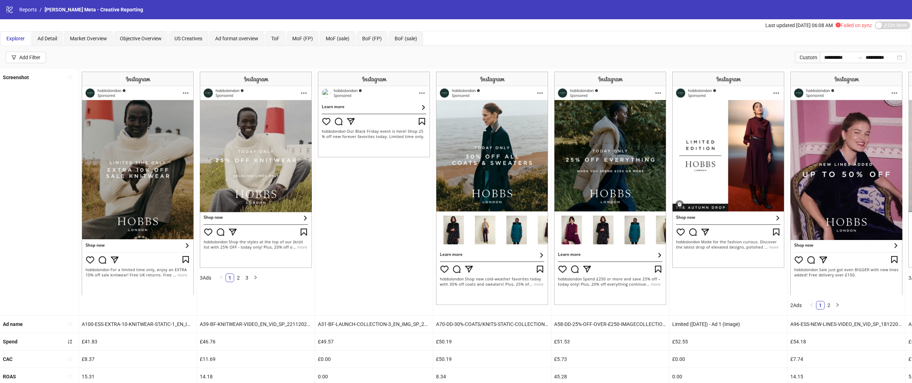
scroll to position [85, 0]
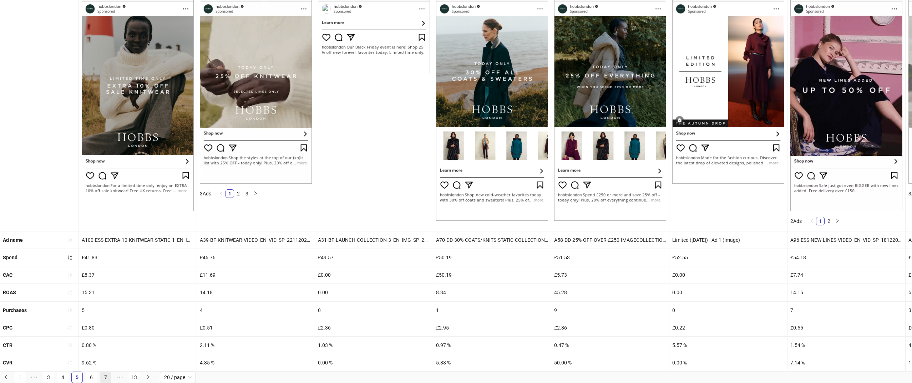
click at [102, 377] on link "7" at bounding box center [105, 377] width 11 height 11
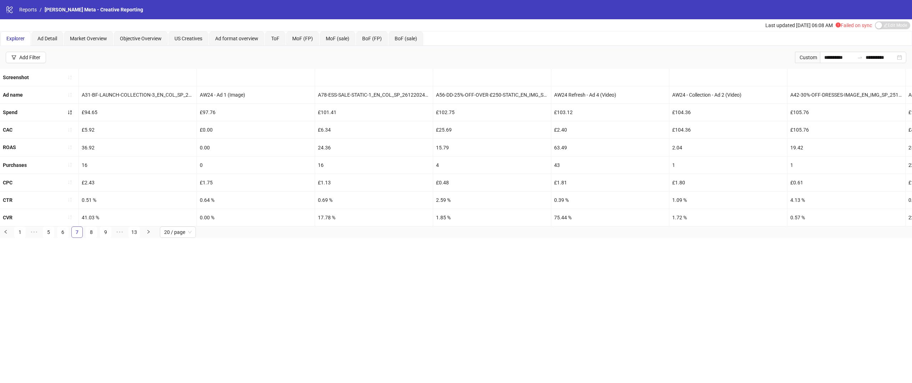
scroll to position [0, 0]
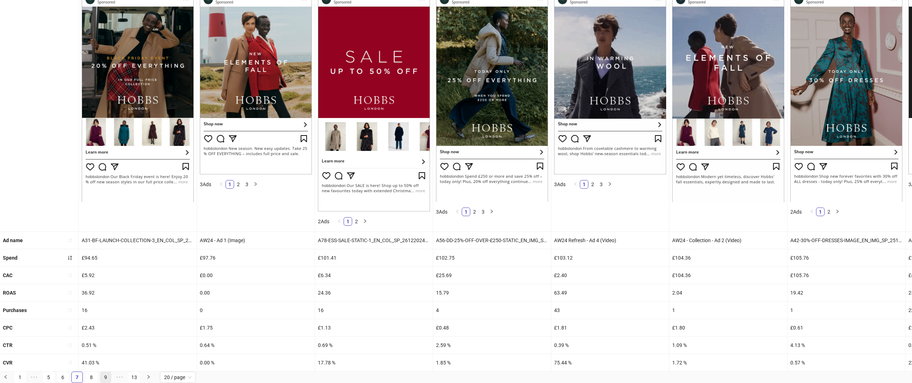
click at [104, 379] on link "9" at bounding box center [105, 377] width 11 height 11
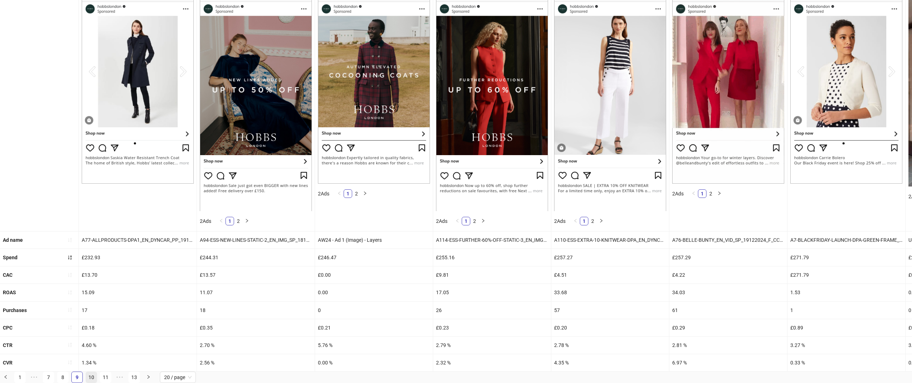
click at [91, 376] on link "10" at bounding box center [91, 377] width 11 height 11
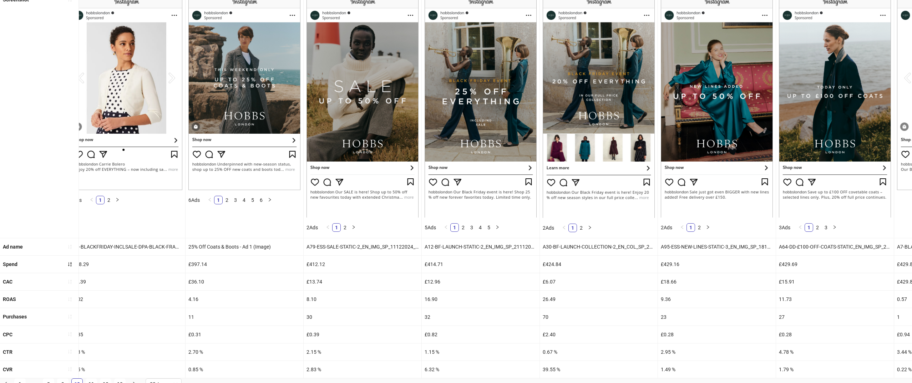
scroll to position [86, 0]
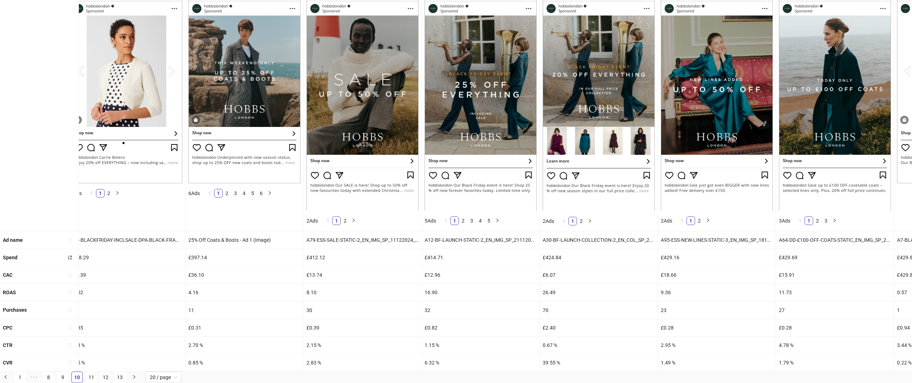
click at [311, 257] on div "£412.12" at bounding box center [363, 257] width 118 height 17
copy div "£412.12"
click at [348, 310] on div "30" at bounding box center [363, 309] width 118 height 17
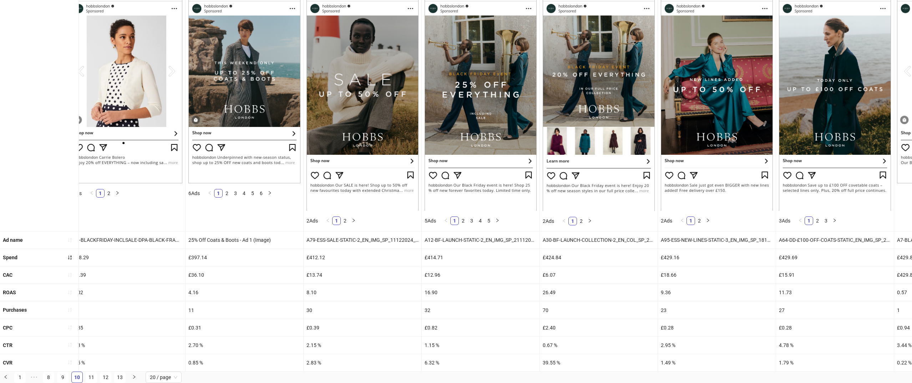
click at [348, 310] on div "30" at bounding box center [363, 309] width 118 height 17
click at [311, 292] on div "8.10" at bounding box center [363, 292] width 118 height 17
copy div "8.10"
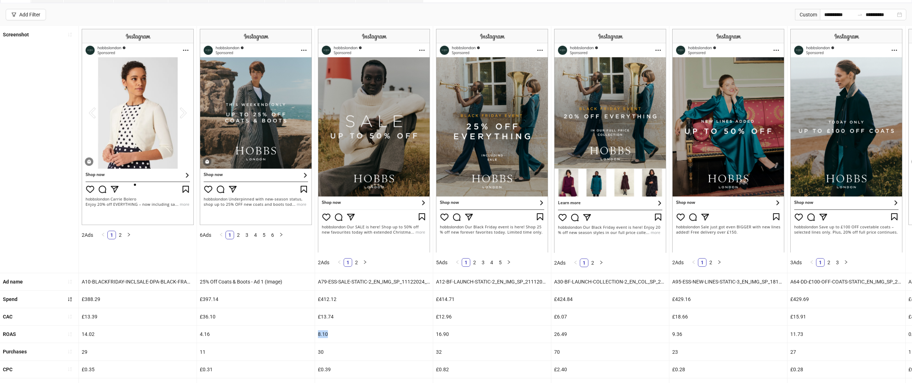
scroll to position [28, 0]
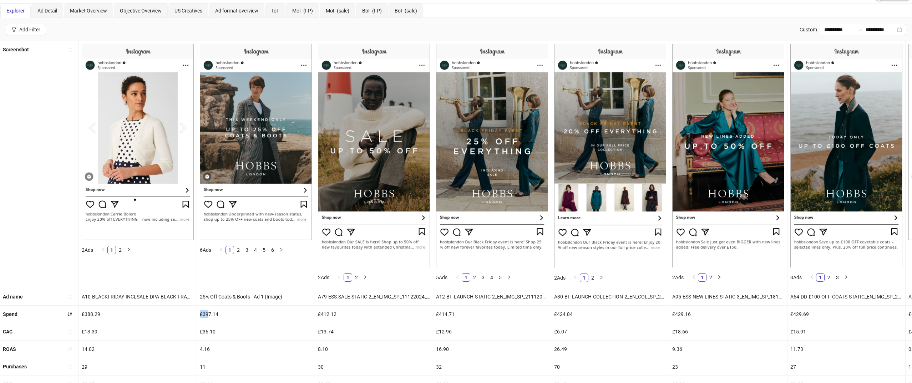
drag, startPoint x: 199, startPoint y: 314, endPoint x: 210, endPoint y: 314, distance: 10.7
click at [210, 314] on div "£397.14" at bounding box center [256, 314] width 118 height 17
click at [209, 314] on div "£397.14" at bounding box center [256, 314] width 118 height 17
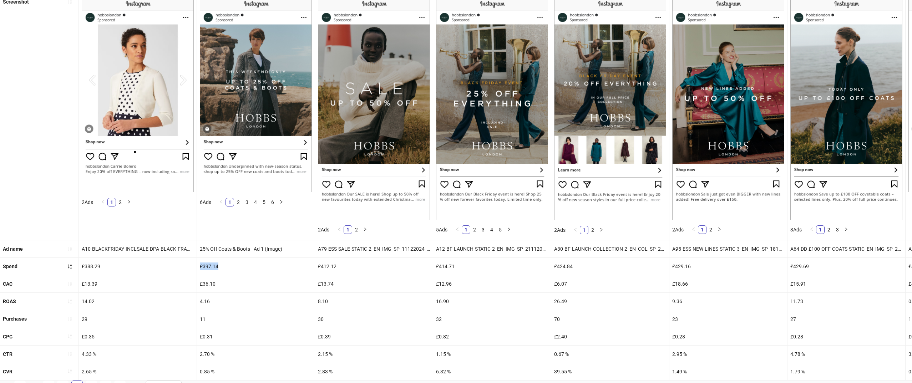
scroll to position [86, 0]
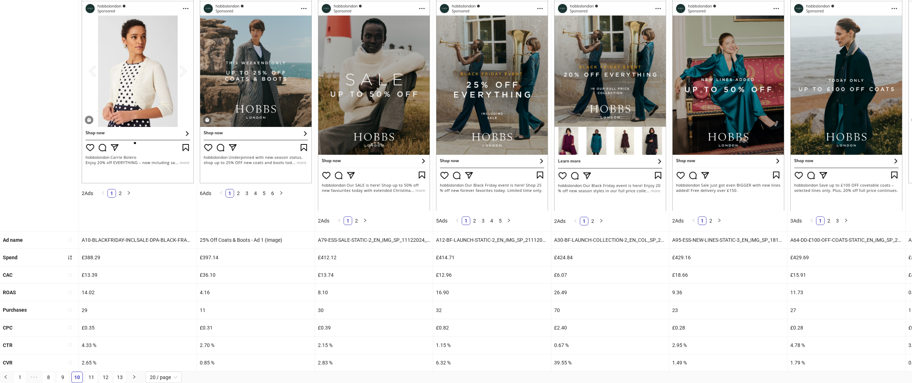
click at [202, 297] on div "4.16" at bounding box center [256, 292] width 118 height 17
click at [203, 294] on div "4.16" at bounding box center [256, 292] width 118 height 17
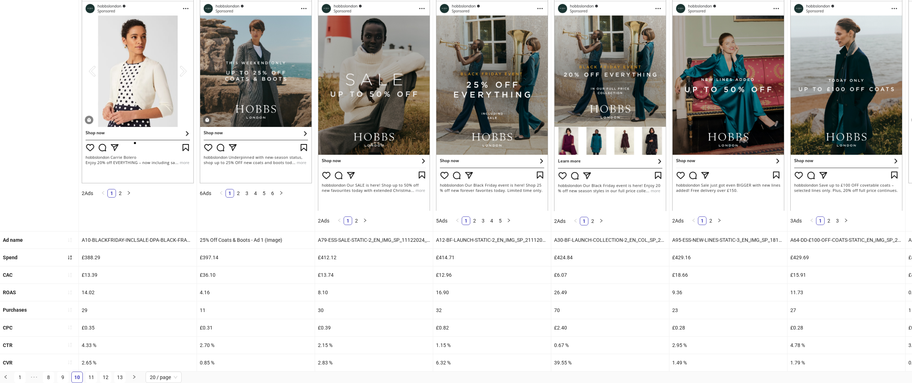
click at [203, 294] on div "4.16" at bounding box center [256, 292] width 118 height 17
copy div "4.16"
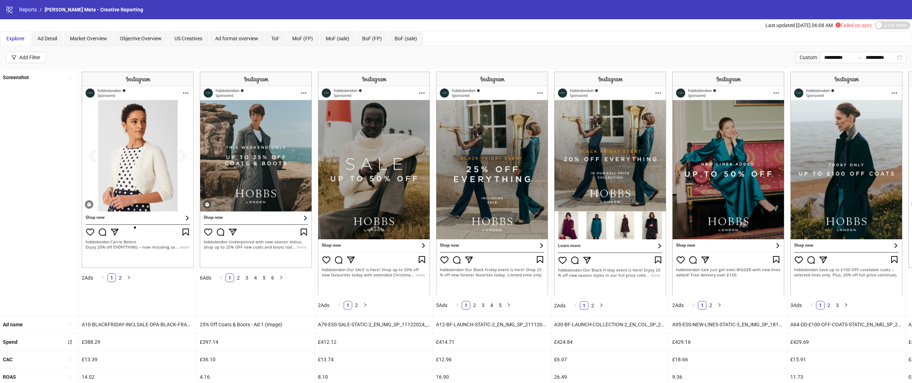
click at [29, 16] on div "logo/logo-mobile Reports / [PERSON_NAME] Meta - Creative Reporting" at bounding box center [456, 9] width 912 height 19
click at [27, 12] on link "Reports" at bounding box center [28, 10] width 20 height 8
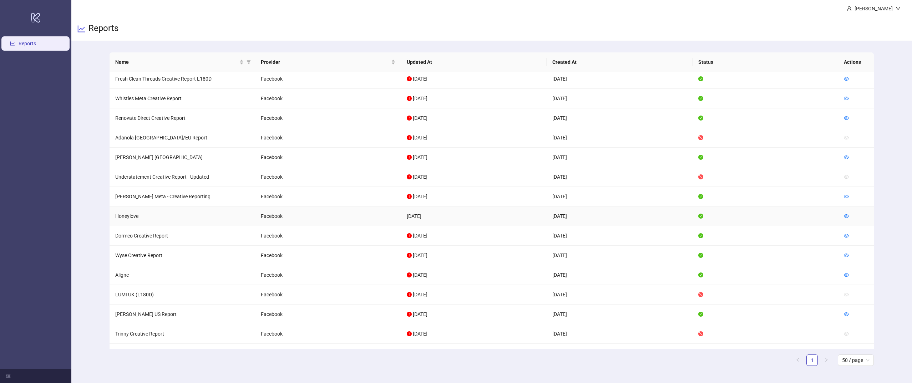
scroll to position [83, 0]
click at [845, 255] on icon "eye" at bounding box center [846, 254] width 5 height 4
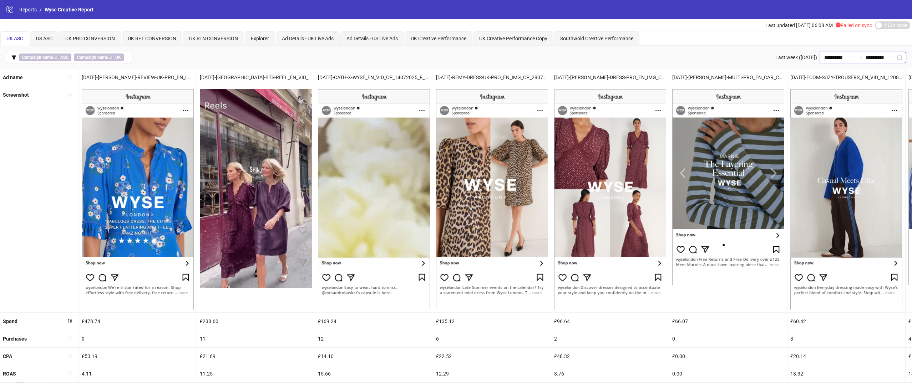
click at [830, 57] on input "**********" at bounding box center [839, 57] width 30 height 8
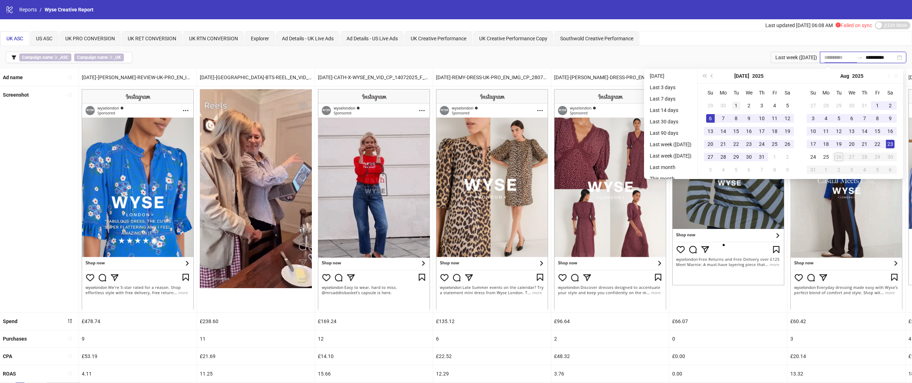
type input "**********"
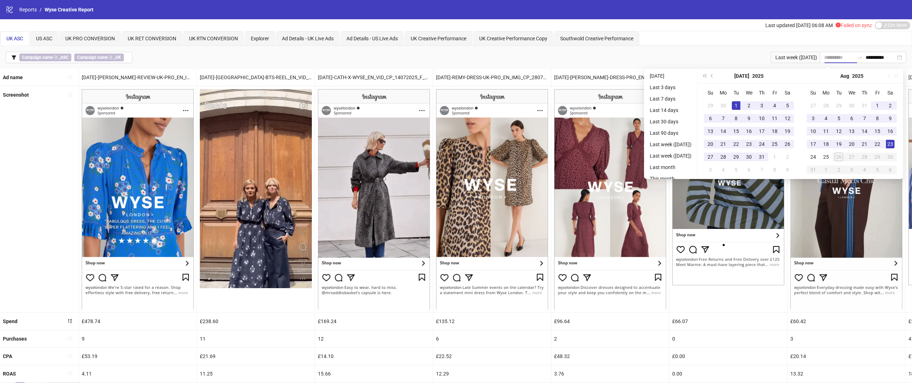
click at [733, 101] on td "1" at bounding box center [735, 105] width 13 height 13
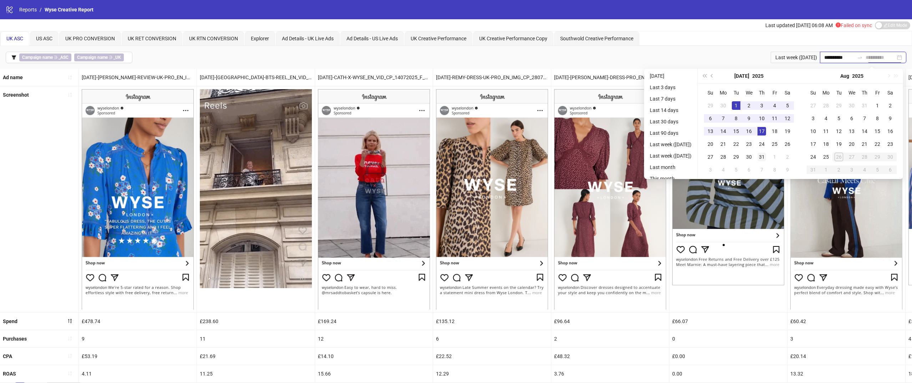
type input "**********"
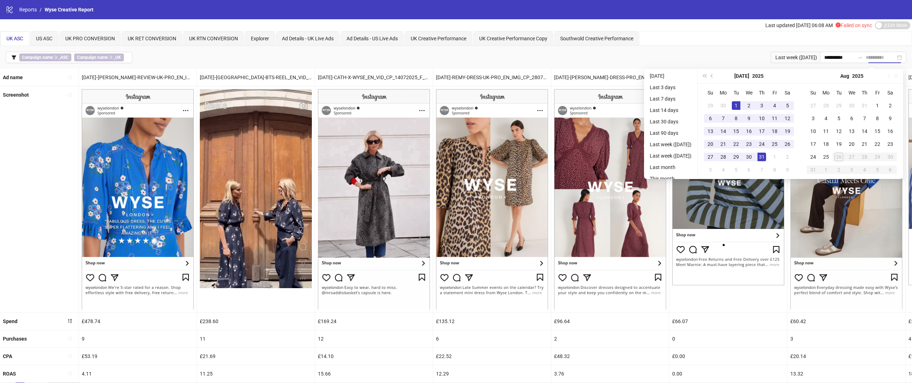
click at [764, 155] on div "31" at bounding box center [761, 157] width 9 height 9
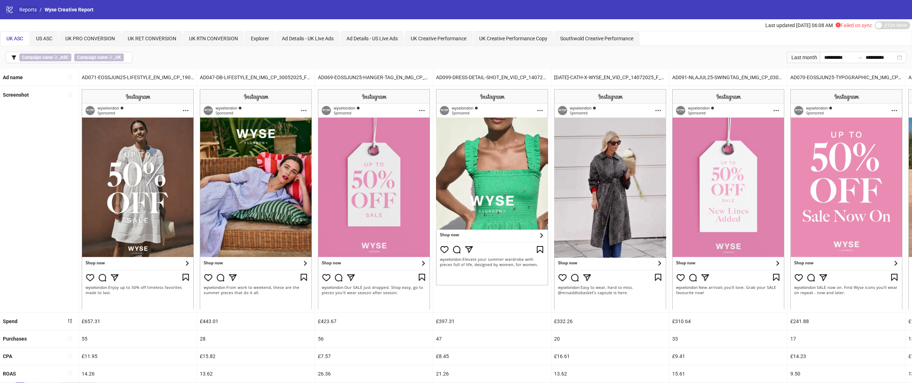
click at [30, 13] on link "Reports" at bounding box center [28, 10] width 20 height 8
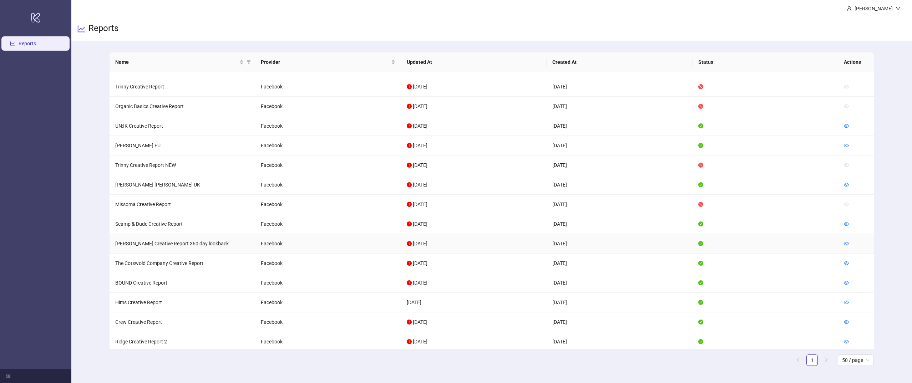
scroll to position [390, 0]
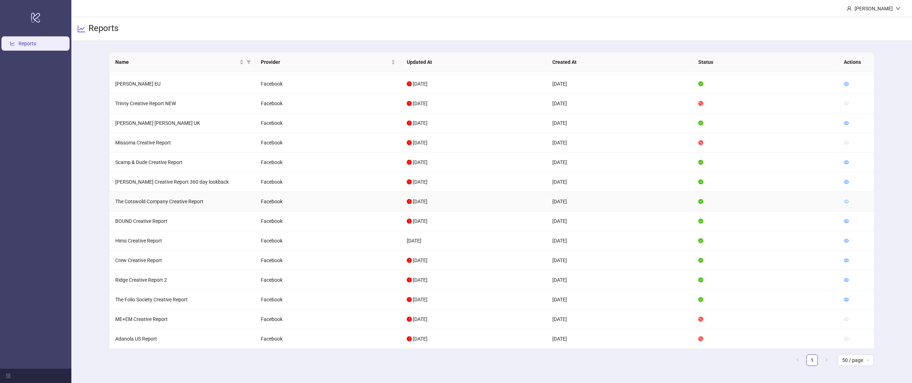
click at [846, 204] on icon "eye" at bounding box center [845, 201] width 5 height 5
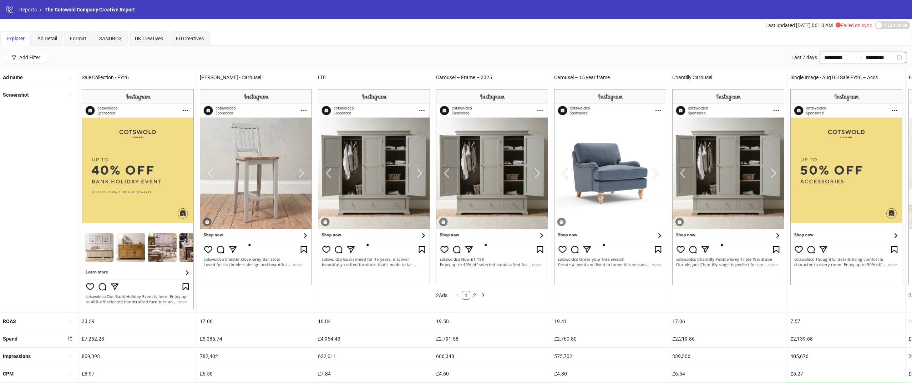
click at [835, 57] on input "**********" at bounding box center [839, 57] width 30 height 8
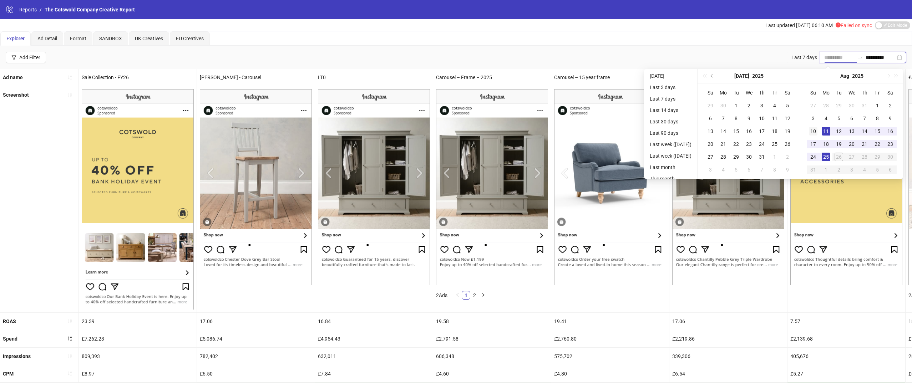
type input "**********"
click at [817, 132] on div "10" at bounding box center [813, 131] width 9 height 9
type input "**********"
click at [830, 154] on div "25" at bounding box center [825, 157] width 9 height 9
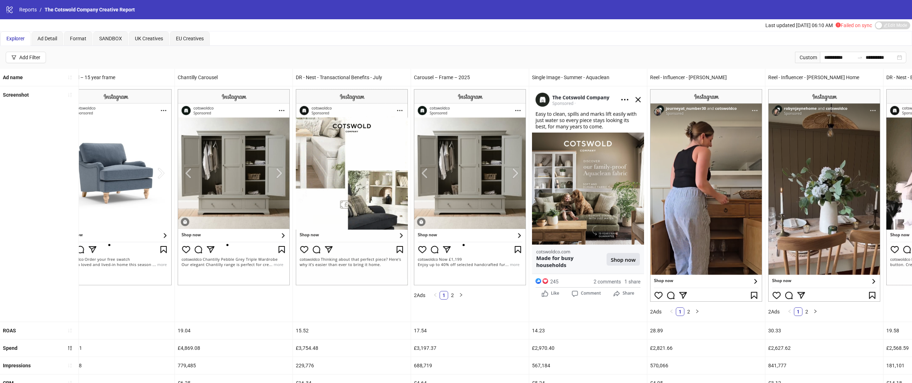
scroll to position [0, 497]
